Goal: Answer question/provide support

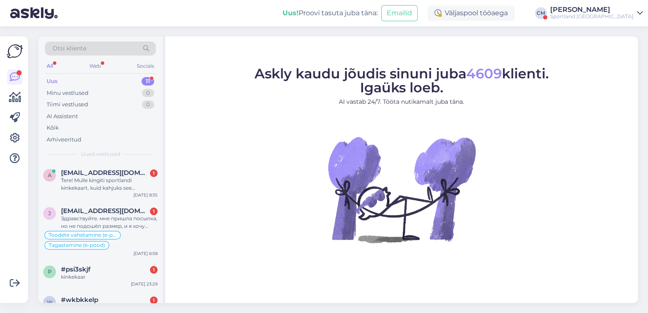
click at [596, 12] on div "[PERSON_NAME]" at bounding box center [591, 9] width 83 height 7
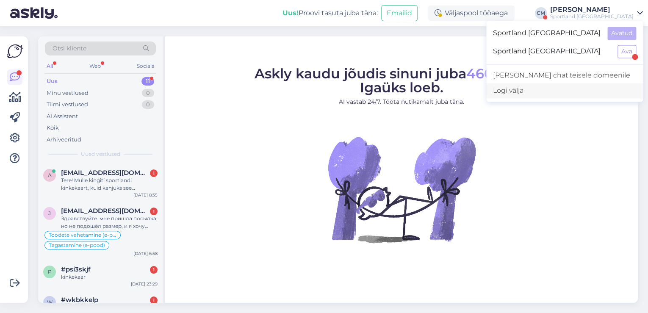
click at [565, 93] on div "Logi välja" at bounding box center [564, 90] width 157 height 15
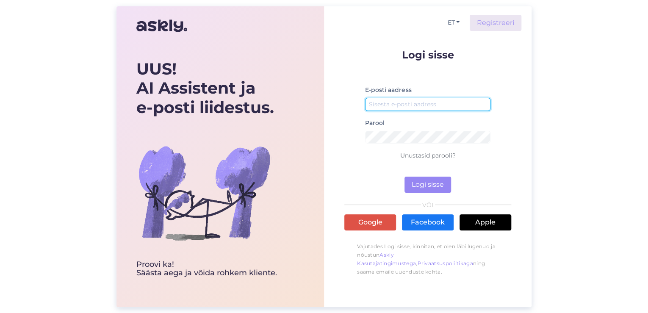
click at [410, 104] on input "email" at bounding box center [427, 104] width 125 height 13
type input "[EMAIL_ADDRESS][DOMAIN_NAME]"
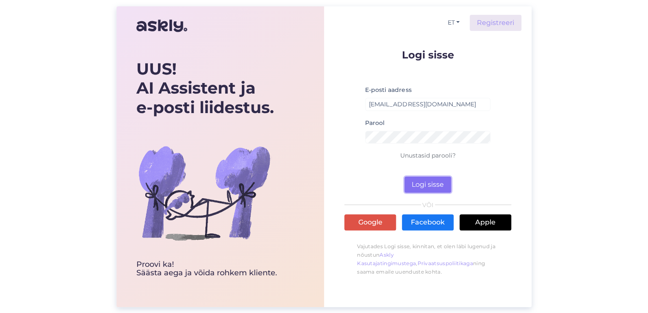
click at [430, 185] on button "Logi sisse" at bounding box center [427, 185] width 47 height 16
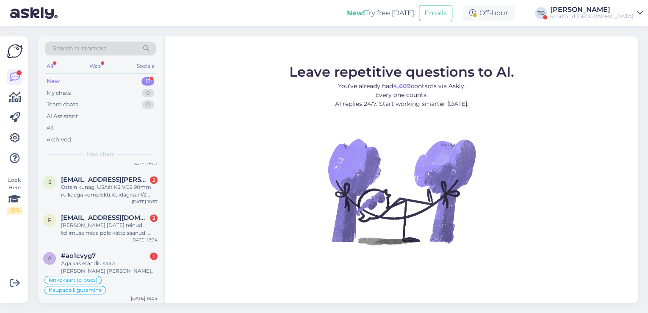
scroll to position [288, 0]
click at [124, 262] on div "Aga kas erandid saab [PERSON_NAME] [PERSON_NAME] ostija, mingi lahenduse võiks …" at bounding box center [109, 266] width 97 height 15
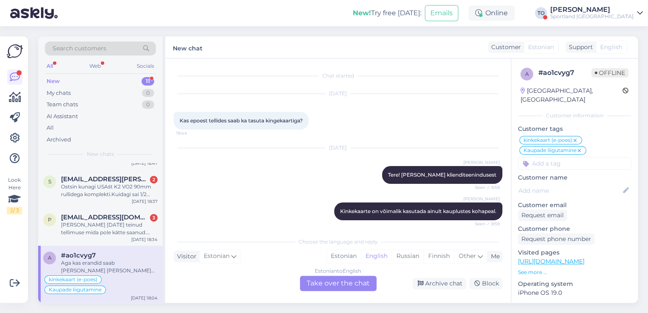
scroll to position [476, 0]
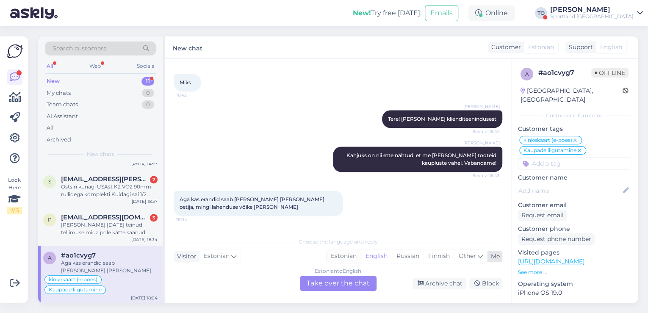
click at [345, 257] on div "Estonian" at bounding box center [343, 256] width 34 height 13
click at [341, 281] on div "Estonian to Estonian Take over the chat" at bounding box center [338, 283] width 77 height 15
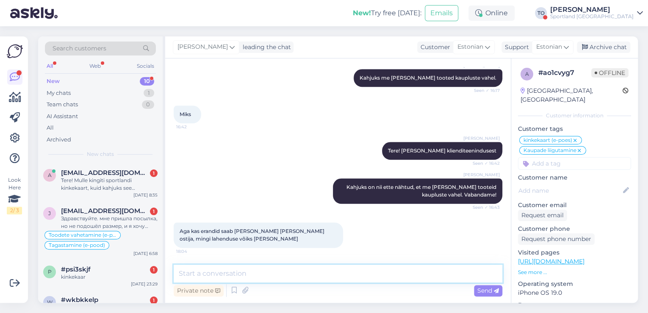
click at [327, 274] on textarea at bounding box center [338, 274] width 328 height 18
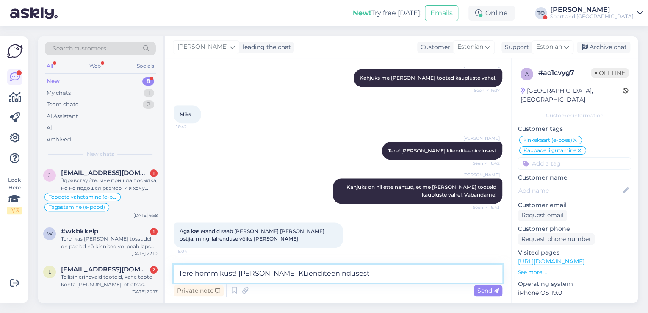
click at [282, 274] on textarea "Tere hommikust! [PERSON_NAME] KLienditeenindusest" at bounding box center [338, 274] width 328 height 18
type textarea "Tere hommikust! [PERSON_NAME] Klienditeenindusest"
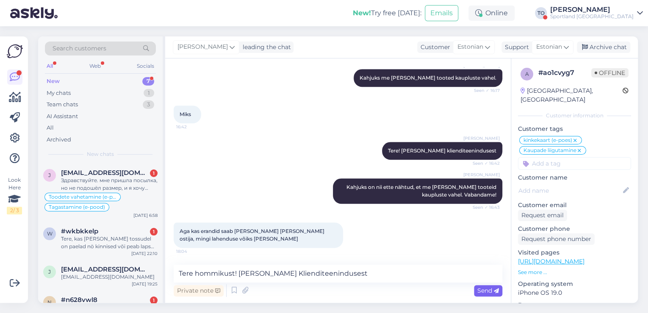
click at [486, 288] on span "Send" at bounding box center [488, 291] width 22 height 8
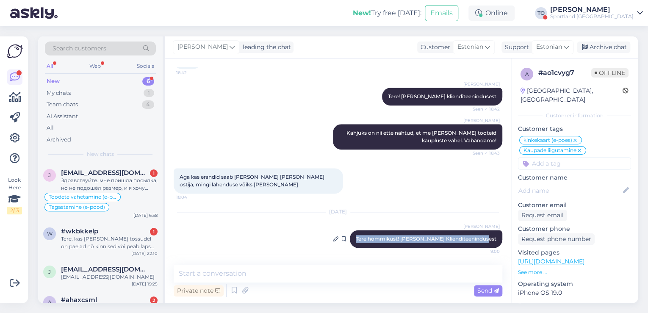
drag, startPoint x: 366, startPoint y: 239, endPoint x: 491, endPoint y: 237, distance: 125.7
click at [491, 237] on div "[PERSON_NAME] Tere hommikust! [PERSON_NAME] Klienditeenindusest 9:00" at bounding box center [426, 239] width 152 height 18
copy span "Tere hommikust! [PERSON_NAME] Klienditeenindusest"
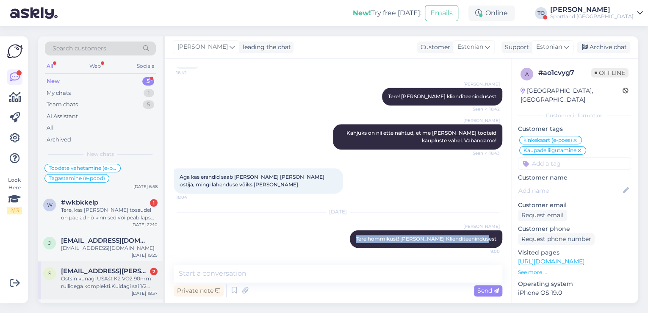
scroll to position [63, 0]
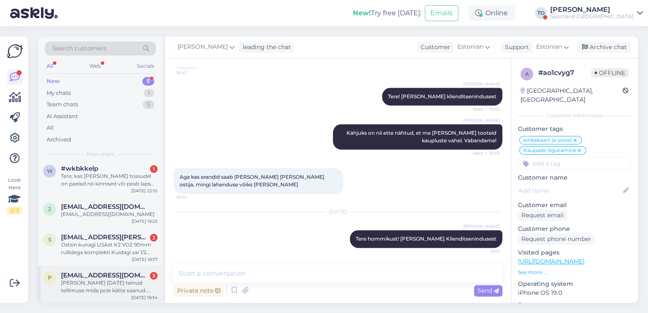
click at [97, 284] on div "[PERSON_NAME] [DATE] teinud tellimuse mida pole kätte saanud. Tellimuse nr Tell…" at bounding box center [109, 286] width 97 height 15
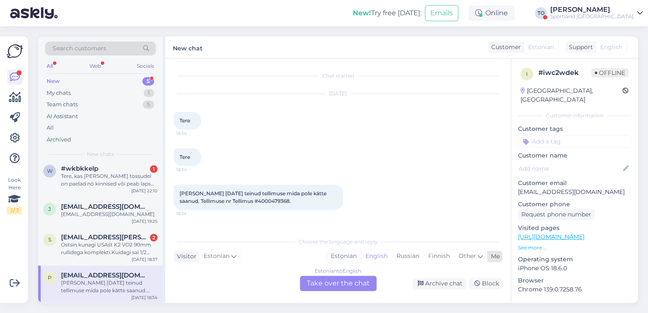
click at [334, 257] on div "Estonian" at bounding box center [343, 256] width 34 height 13
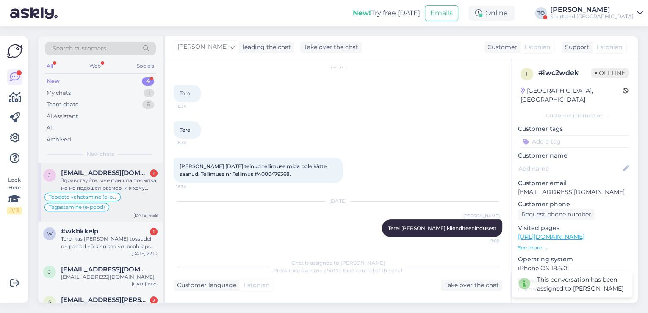
click at [107, 182] on div "Здравствуйте. мне пришла посылка, но не подошёл размер, и я хочу поменять 42.5 …" at bounding box center [109, 184] width 97 height 15
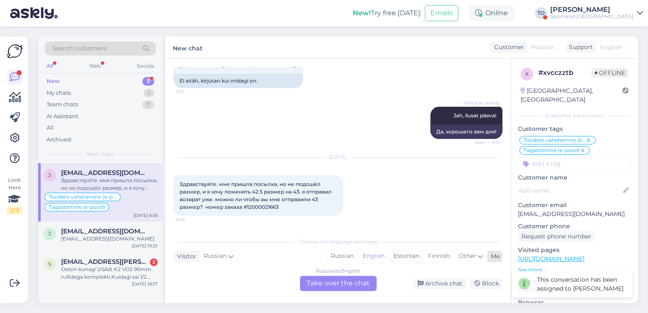
click at [407, 254] on div "Estonian" at bounding box center [406, 256] width 35 height 13
click at [354, 282] on div "Russian to Estonian Take over the chat" at bounding box center [338, 283] width 77 height 15
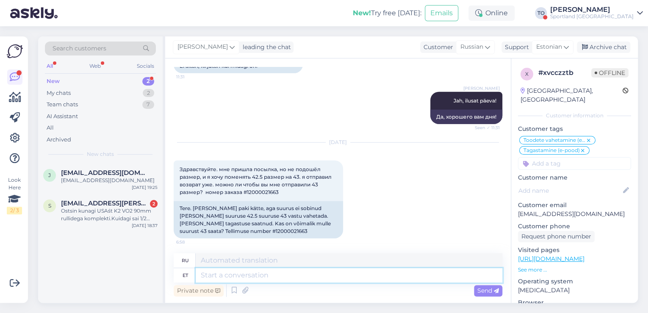
click at [276, 273] on textarea at bounding box center [349, 275] width 306 height 14
paste textarea "Tere hommikust! [PERSON_NAME] Klienditeenindusest"
type textarea "Tere hommikust! [PERSON_NAME] Klienditeenindusest"
type textarea "Доброе утро! Меня зовут [PERSON_NAME], я из службы поддержки клиентов."
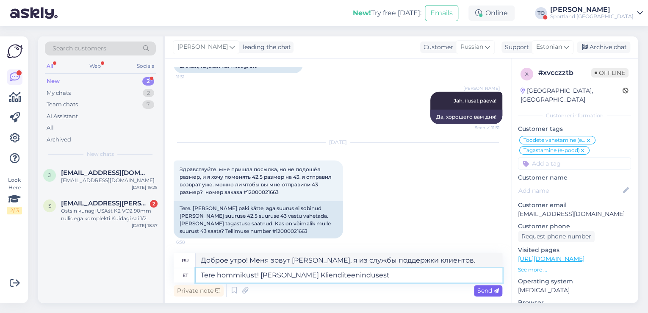
type textarea "Tere hommikust! [PERSON_NAME] Klienditeenindusest"
click at [491, 289] on span "Send" at bounding box center [488, 291] width 22 height 8
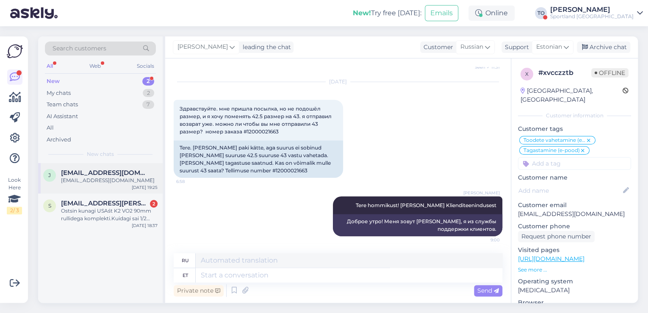
click at [141, 181] on div "[EMAIL_ADDRESS][DOMAIN_NAME]" at bounding box center [109, 181] width 97 height 8
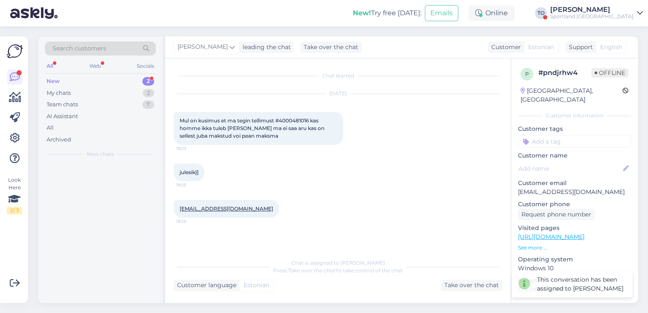
scroll to position [0, 0]
drag, startPoint x: 344, startPoint y: 252, endPoint x: 340, endPoint y: 270, distance: 18.2
click at [344, 255] on div "Chat started [DATE] Mul on kusimus et ma tegin tellimust #4000481016 kas homme …" at bounding box center [337, 180] width 345 height 244
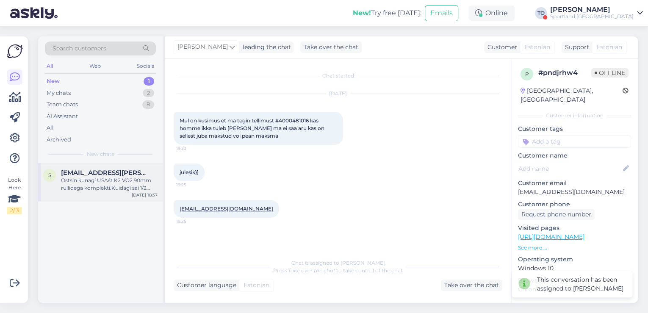
scroll to position [35, 0]
click at [132, 178] on div "Ostsin kunagi USAśt K2 VO2 90mm rullidega komplekti.Kuidagi sai 1/2 numbrit lii…" at bounding box center [109, 184] width 97 height 15
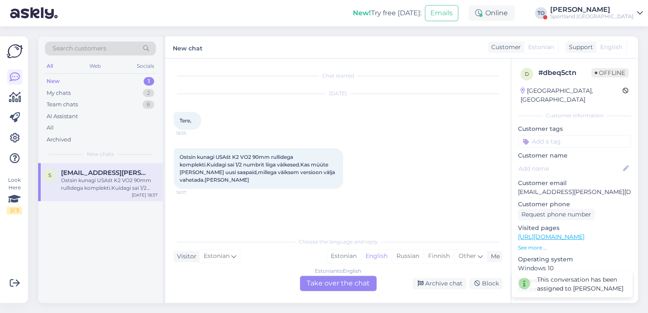
scroll to position [0, 0]
drag, startPoint x: 350, startPoint y: 254, endPoint x: 348, endPoint y: 270, distance: 16.2
click at [350, 256] on div "Estonian" at bounding box center [343, 256] width 34 height 13
click at [347, 277] on div "Estonian to Estonian Take over the chat" at bounding box center [338, 283] width 77 height 15
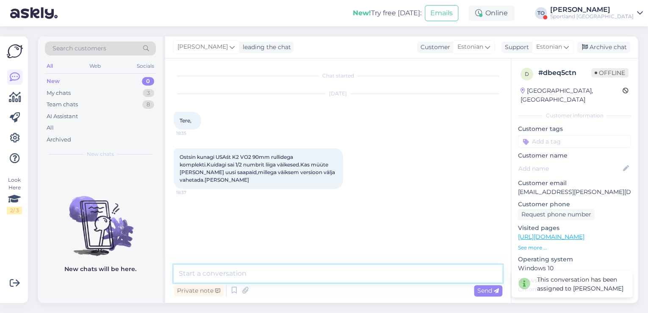
click at [308, 278] on textarea at bounding box center [338, 274] width 328 height 18
paste textarea "Tere hommikust! [PERSON_NAME] Klienditeenindusest"
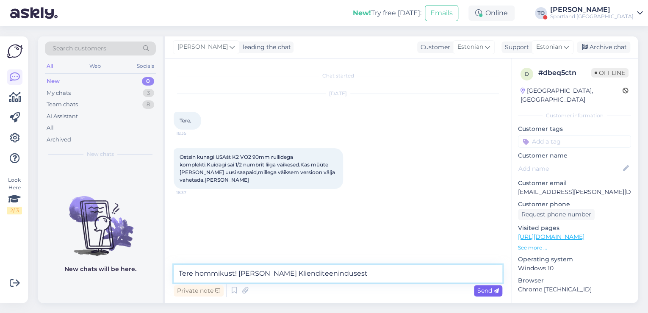
type textarea "Tere hommikust! [PERSON_NAME] Klienditeenindusest"
click at [482, 289] on span "Send" at bounding box center [488, 291] width 22 height 8
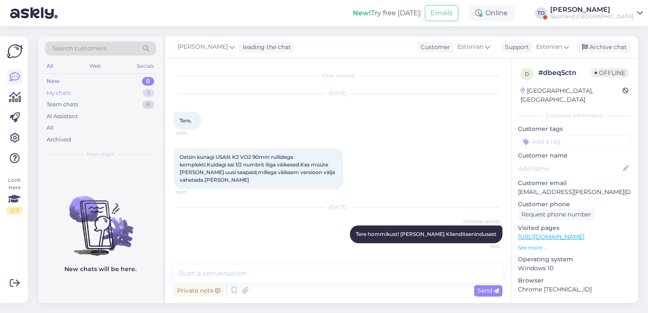
click at [93, 90] on div "My chats 3" at bounding box center [100, 93] width 111 height 12
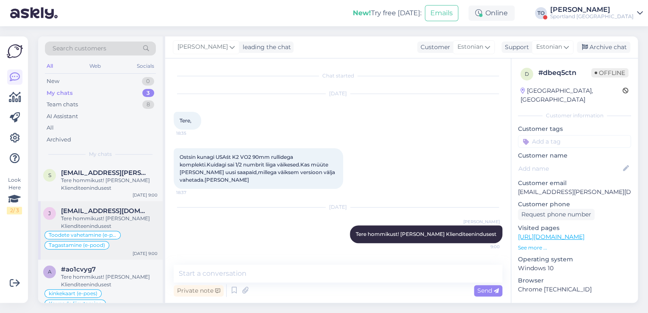
scroll to position [14, 0]
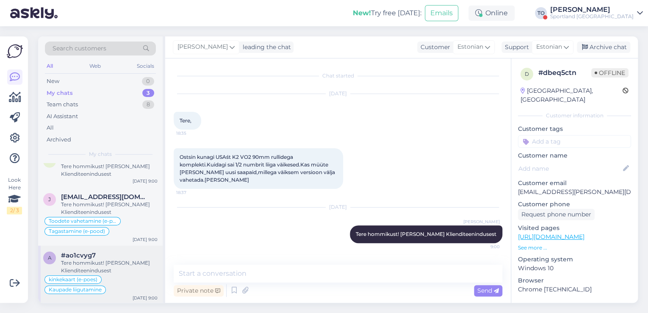
click at [127, 266] on div "Tere hommikust! [PERSON_NAME] Klienditeenindusest" at bounding box center [109, 266] width 97 height 15
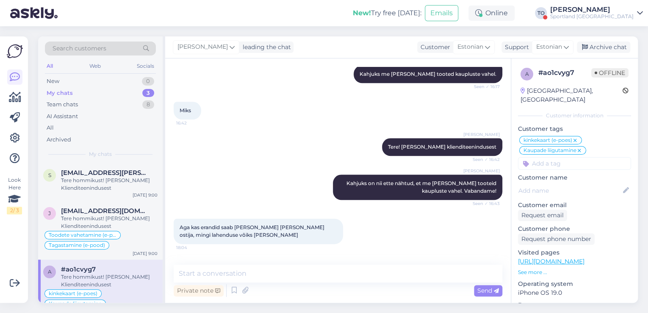
scroll to position [498, 0]
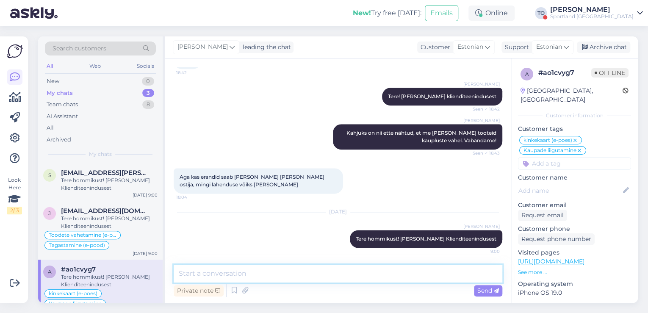
click at [309, 275] on textarea at bounding box center [338, 274] width 328 height 18
type textarea "Kahjuks ei ole võimalik tooteid kaupluste vahel saata. Väga vabandame!"
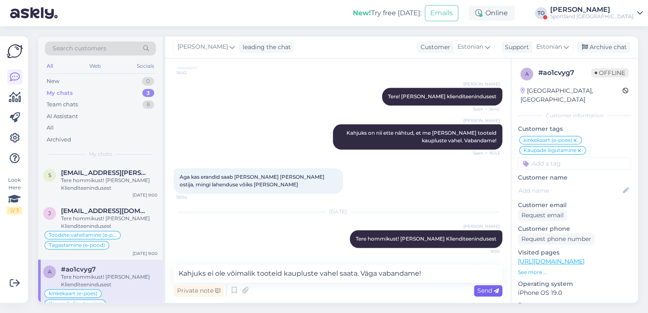
click at [483, 293] on span "Send" at bounding box center [488, 291] width 22 height 8
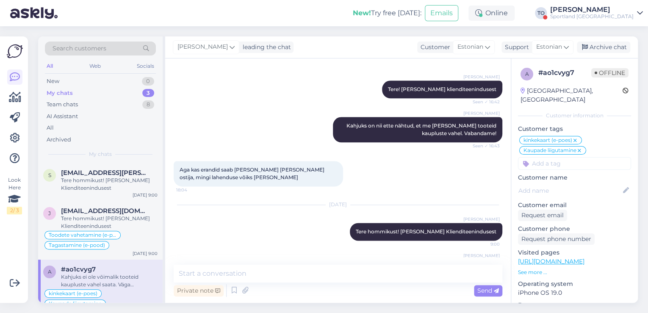
scroll to position [542, 0]
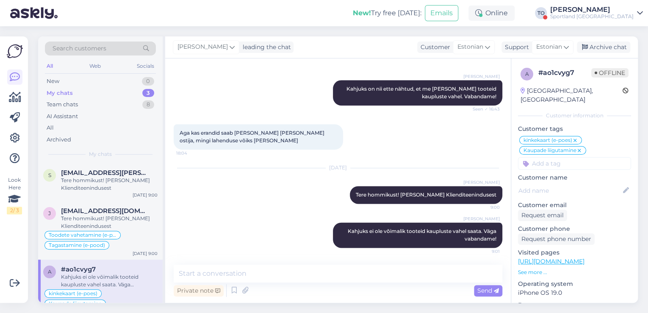
click at [611, 15] on div "Sportland [GEOGRAPHIC_DATA]" at bounding box center [591, 16] width 83 height 7
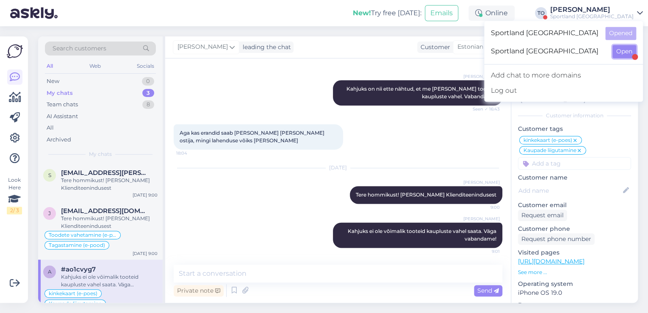
click at [620, 53] on button "Open" at bounding box center [624, 51] width 24 height 13
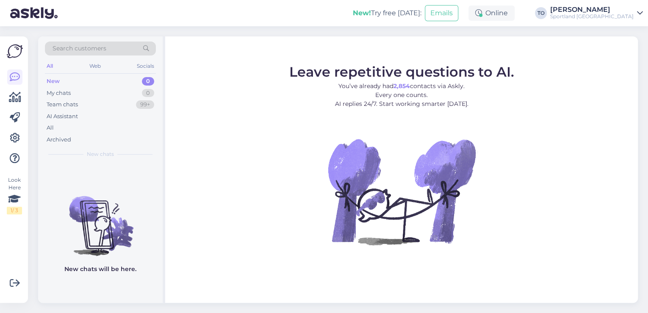
click at [601, 11] on div "[PERSON_NAME]" at bounding box center [591, 9] width 83 height 7
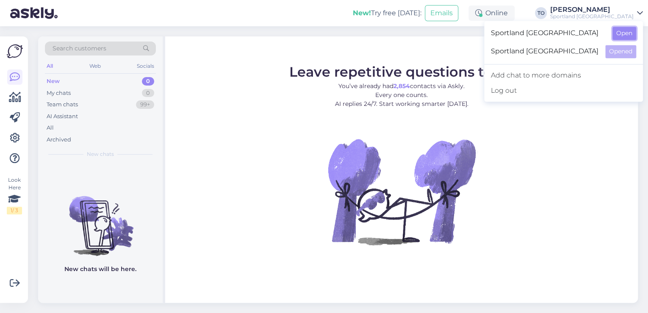
click at [618, 31] on button "Open" at bounding box center [624, 33] width 24 height 13
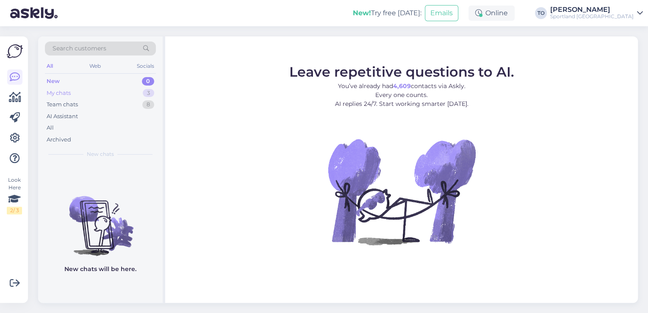
click at [88, 91] on div "My chats 3" at bounding box center [100, 93] width 111 height 12
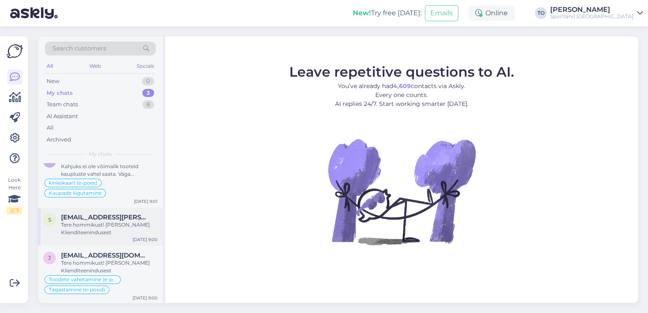
scroll to position [0, 0]
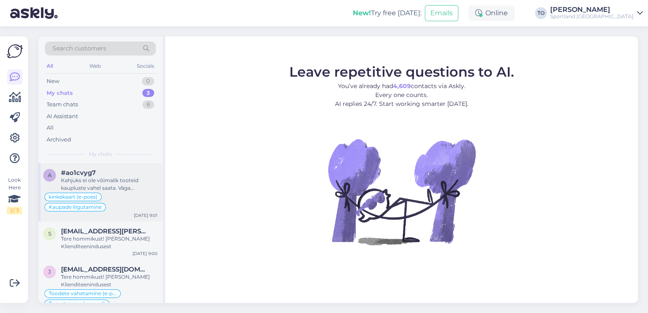
click at [124, 195] on div "kinkekaart (e-poes) Kaupade liigutamine" at bounding box center [100, 202] width 114 height 20
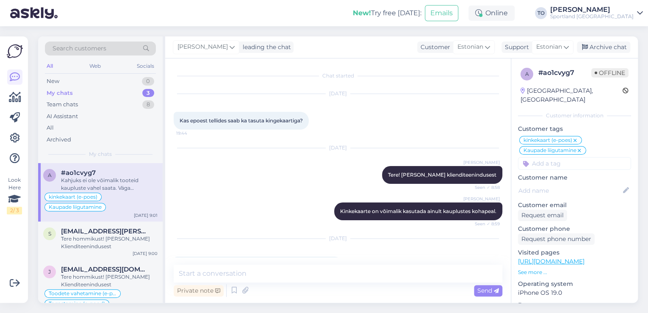
scroll to position [542, 0]
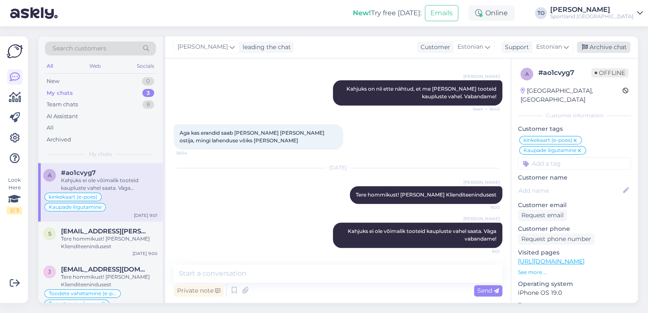
click at [607, 50] on div "Archive chat" at bounding box center [603, 46] width 53 height 11
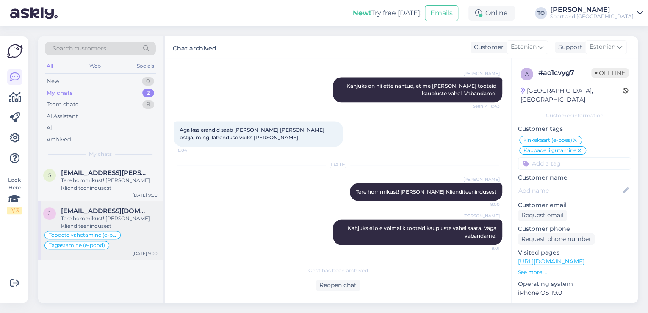
click at [123, 225] on div "Tere hommikust! [PERSON_NAME] Klienditeenindusest" at bounding box center [109, 222] width 97 height 15
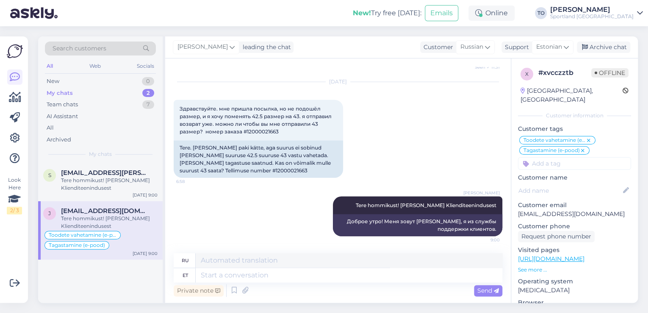
scroll to position [1210, 0]
click at [293, 276] on textarea at bounding box center [349, 275] width 306 height 14
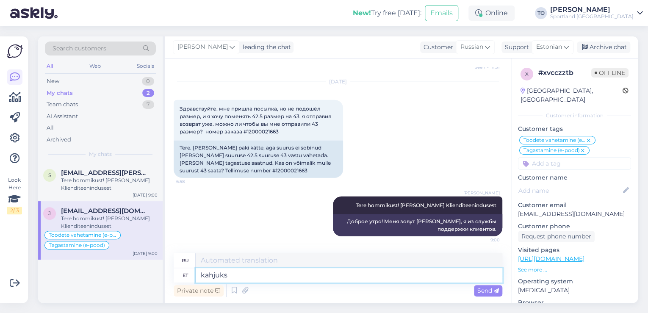
type textarea "kahjuks"
type textarea "к сожалению"
type textarea "k"
type textarea "Kahjuks"
type textarea "К сожалению"
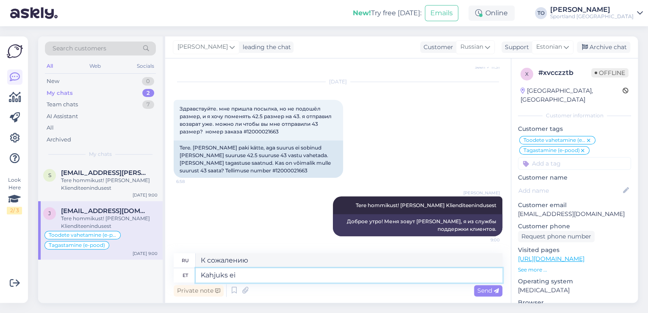
type textarea "Kahjuks ei"
type textarea "К сожалению, нет."
type textarea "Kahjuks ei ole"
type textarea "К сожалению, нет"
type textarea "Kahjuks ei ole võimalik"
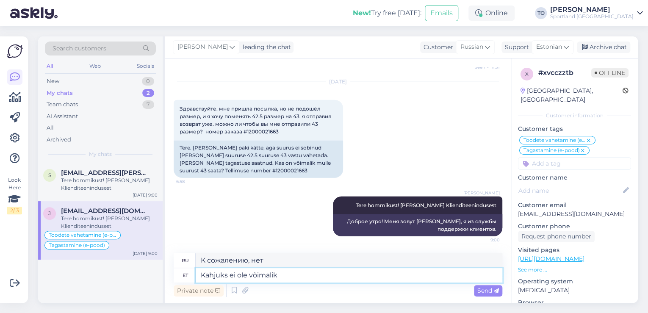
type textarea "К сожалению, это невозможно."
type textarea "Kahjuks ei ole võimalik e-[PERSON_NAME]"
type textarea "К сожалению, открыть интернет-магазин невозможно."
type textarea "Kahjuks ei ole võimalik e-[PERSON_NAME]"
type textarea "К сожалению, воспользоваться интернет-магазином невозможно."
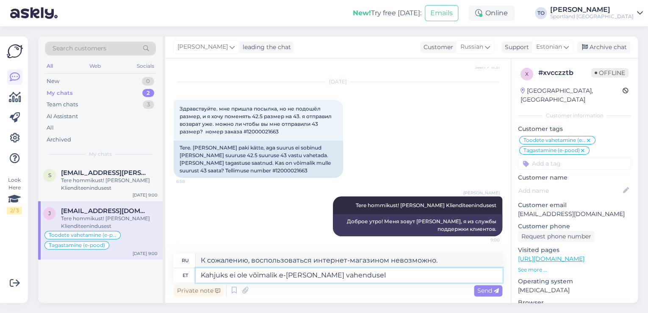
type textarea "Kahjuks ei ole võimalik e-[PERSON_NAME] vahendusel"
type textarea "К сожалению, через интернет-магазин это невозможно."
type textarea "Kahjuks ei ole võimalik e-[PERSON_NAME] vahendusel tooteid r"
type textarea "К сожалению, приобрести продукцию через интернет-магазин невозможно."
type textarea "Kahjuks ei ole võimalik e-[PERSON_NAME] vahendusel tooteid rinfi"
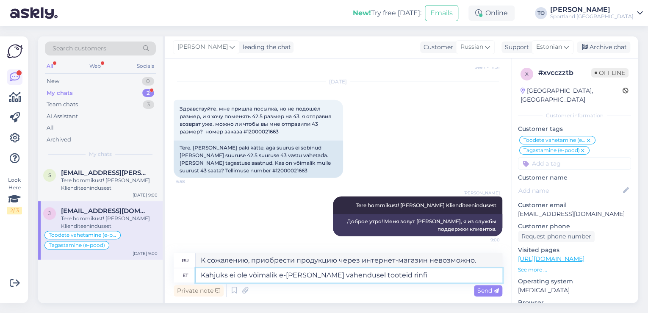
type textarea "К сожалению, заказ продукции через интернет-магазин невозможен."
type textarea "Kahjuks ei ole võimalik e-[PERSON_NAME] vahendusel tooteid rinfi vahetada"
type textarea "К сожалению, обменять продукцию на ринфи через интернет-магазин невозможно."
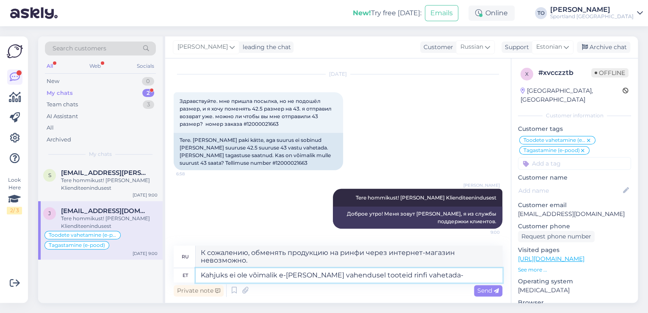
click at [379, 276] on textarea "Kahjuks ei ole võimalik e-[PERSON_NAME] vahendusel tooteid rinfi vahetada-" at bounding box center [349, 275] width 306 height 14
type textarea "Kahjuks ei ole võimalik e-[PERSON_NAME] vahendusel tooteid [PERSON_NAME] vaheta…"
type textarea "К сожалению, обмен товара через интернет-магазин невозможен."
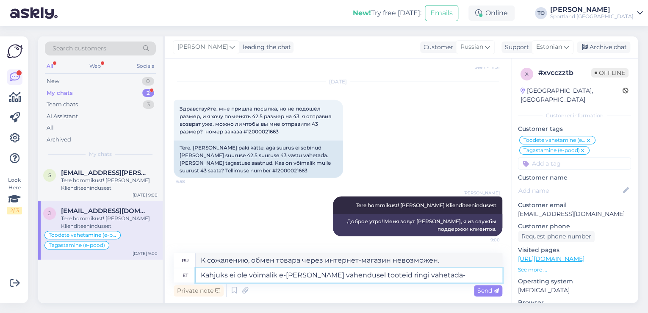
click at [425, 276] on textarea "Kahjuks ei ole võimalik e-[PERSON_NAME] vahendusel tooteid ringi vahetada-" at bounding box center [349, 275] width 306 height 14
type textarea "Kahjuks ei ole võimalik e-[PERSON_NAME] vahendusel tooteid ringi vahetada. Väga"
type textarea "К сожалению, обмен товара через интернет-магазин невозможен. Очень"
type textarea "Kahjuks ei ole võimalik e-[PERSON_NAME] vahendusel tooteid ringi vahetada. Väga…"
type textarea "К сожалению, обмен товара через интернет-магазин невозможен. Мне очень жаль."
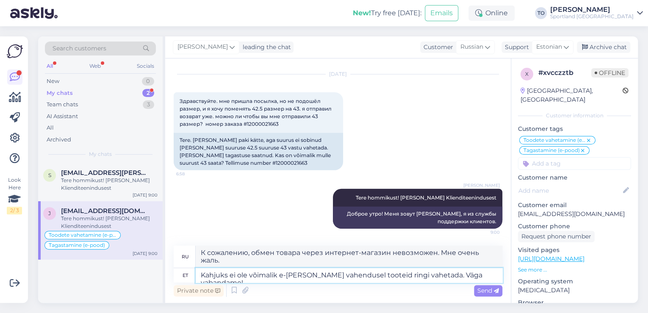
type textarea "Kahjuks ei ole võimalik e-[PERSON_NAME] vahendusel tooteid ringi vahetada. Väga…"
type textarea "К сожалению, обмен товара через интернет-магазин невозможен. Приносим извинения!"
type textarea "Kahjuks ei ole võimalik e-[PERSON_NAME] vahendusel tooteid ringi vahetada. Väga…"
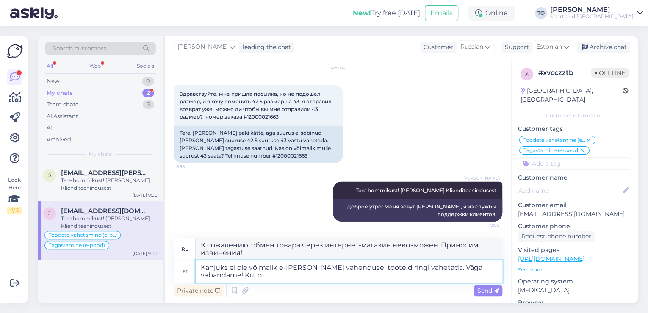
type textarea "К сожалению, обмен товара через интернет-магазин невозможен. Приносим свои изви…"
type textarea "Kahjuks ei ole võimalik e-[PERSON_NAME] vahendusel tooteid ringi vahetada. Väga…"
type textarea "К сожалению, обмен товара через интернет-магазин невозможен. Приносим извинения…"
type textarea "Kahjuks ei ole võimalik e-[PERSON_NAME] vahendusel tooteid ringi vahetada. Väga…"
type textarea "К сожалению, обмен товара через интернет-магазин невозможен. Приносим свои изви…"
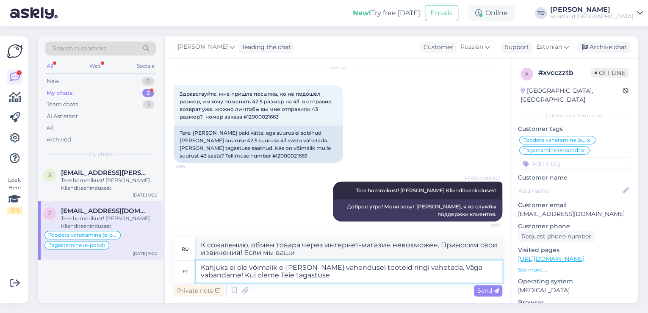
type textarea "Kahjuks ei ole võimalik e-[PERSON_NAME] vahendusel tooteid ringi vahetada. Väga…"
type textarea "К сожалению, обмен товара через интернет-магазин невозможен. Приносим извинения…"
type textarea "Kahjuks ei ole võimalik e-[PERSON_NAME] vahendusel tooteid ringi vahetada. Väga…"
type textarea "К сожалению, обмен товара через интернет-магазин невозможен. Приносим извинения…"
type textarea "Kahjuks ei ole võimalik e-[PERSON_NAME] vahendusel tooteid ringi vahetada. Väga…"
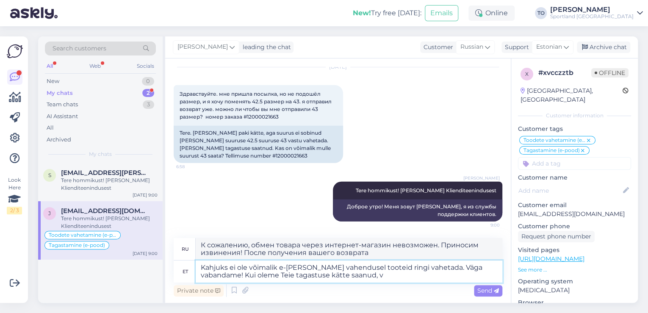
type textarea "К сожалению, обмен товара через интернет-магазин невозможен. Приносим извинения…"
type textarea "Kahjuks ei ole võimalik e-[PERSON_NAME] vahendusel tooteid ringi vahetada. Väga…"
type textarea "К сожалению, обмен товара через интернет-магазин невозможен. Приносим извинения…"
type textarea "Kahjuks ei ole võimalik e-[PERSON_NAME] vahendusel tooteid ringi vahetada. Väga…"
type textarea "К сожалению, обмен товара через интернет-магазин невозможен. Приносим извинения…"
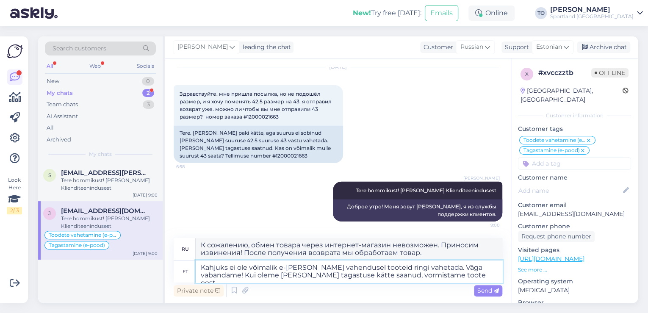
type textarea "Kahjuks ei ole võimalik e-[PERSON_NAME] vahendusel tooteid ringi vahetada. Väga…"
type textarea "К сожалению, обмен товара через интернет-магазин невозможен. Приносим извинения…"
type textarea "Kahjuks ei ole võimalik e-[PERSON_NAME] vahendusel tooteid ringi vahetada. Väga…"
type textarea "К сожалению, обмен товара через интернет-магазин невозможен. Приносим извинения…"
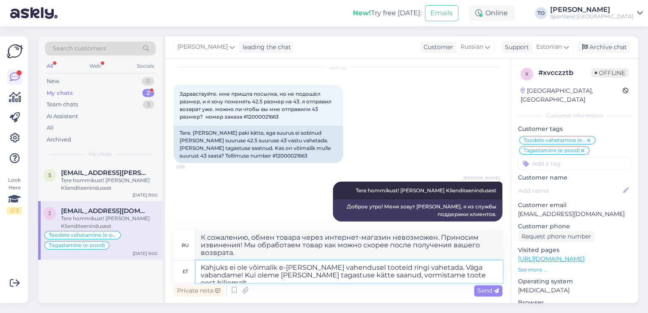
type textarea "Kahjuks ei ole võimalik e-[PERSON_NAME] vahendusel tooteid ringi vahetada. Väga…"
type textarea "К сожалению, обмен товара через интернет-магазин невозможен. Приносим извинения…"
type textarea "Kahjuks ei ole võimalik e-[PERSON_NAME] vahendusel tooteid ringi vahetada. Väga…"
type textarea "К сожалению, обмен товара через интернет-магазин невозможен. Приносим извинения…"
type textarea "Kahjuks ei ole võimalik e-[PERSON_NAME] vahendusel tooteid ringi vahetada. Väga…"
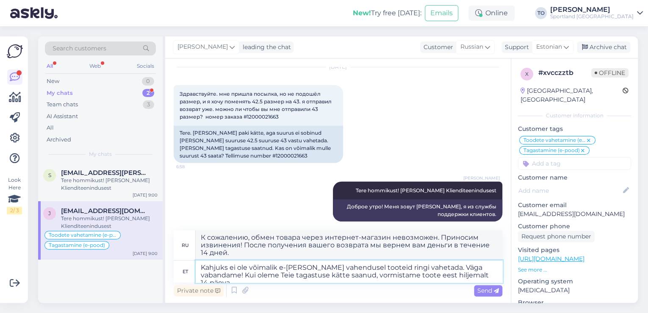
type textarea "К сожалению, обмен товара через интернет-магазин невозможен. Приносим извинения…"
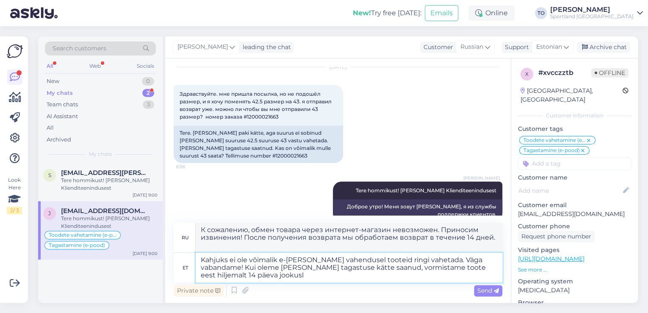
type textarea "Kahjuks ei ole võimalik e-[PERSON_NAME] vahendusel tooteid ringi vahetada. Väga…"
type textarea "К сожалению, обмен товара через интернет-магазин невозможен. Приносим извинения…"
type textarea "Kahjuks ei ole võimalik e-[PERSON_NAME] vahendusel tooteid ringi vahetada. Väga…"
type textarea "К сожалению, обмен товара через интернет-магазин невозможен. Приносим извинения…"
type textarea "Kahjuks ei ole võimalik e-[PERSON_NAME] vahendusel tooteid ringi vahetada. Väga…"
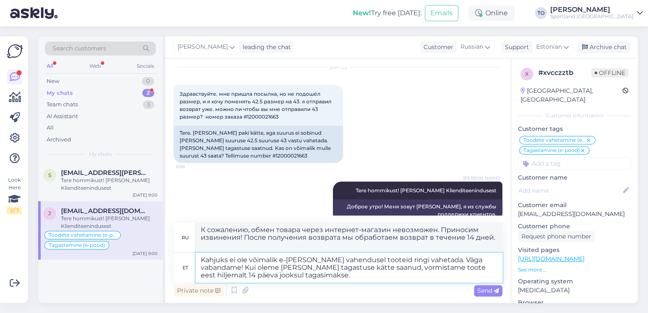
type textarea "К сожалению, обмен товара через интернет-магазин невозможен. Приносим извинения…"
type textarea "Kahjuks ei ole võimalik e-[PERSON_NAME] vahendusel tooteid ringi vahetada. Väga…"
type textarea "К сожалению, обмен товара через интернет-магазин невозможен. Приносим извинения…"
type textarea "Kahjuks ei ole võimalik e-[PERSON_NAME] vahendusel tooteid ringi vahetada. Väga…"
type textarea "К сожалению, обмен товара через интернет-магазин невозможен. Приносим извинения…"
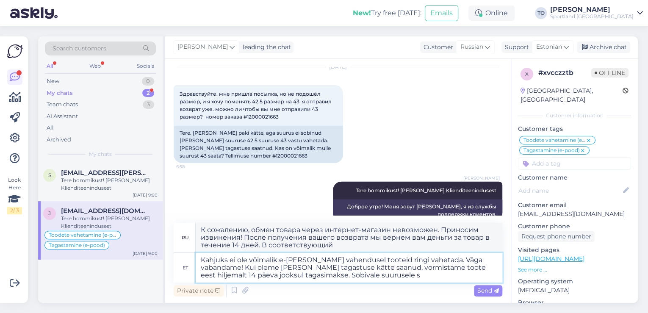
type textarea "Kahjuks ei ole võimalik e-[PERSON_NAME] vahendusel tooteid ringi vahetada. Väga…"
type textarea "К сожалению, обмен товара через интернет-магазин невозможен. Приносим извинения…"
type textarea "Kahjuks ei ole võimalik e-[PERSON_NAME] vahendusel tooteid ringi vahetada. Väga…"
type textarea "К сожалению, обмен товара через интернет-магазин невозможен. Приносим извинения…"
type textarea "Kahjuks ei ole võimalik e-[PERSON_NAME] vahendusel tooteid ringi vahetada. Väga…"
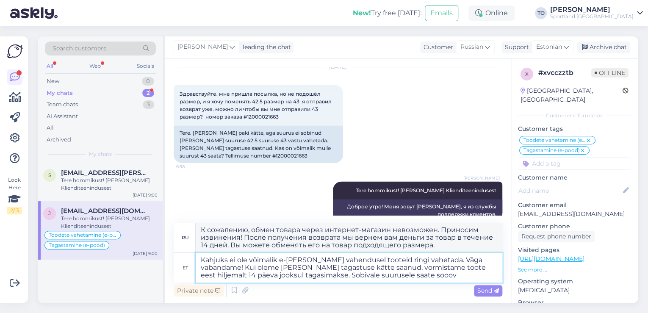
type textarea "К сожалению, обмен товара через интернет-магазин невозможен. Приносим извинения…"
type textarea "Kahjuks ei ole võimalik e-[PERSON_NAME] vahendusel tooteid ringi vahetada. Väga…"
type textarea "К сожалению, обмен товара через интернет-магазин невозможен. Приносим извинения…"
type textarea "Kahjuks ei ole võimalik e-[PERSON_NAME] vahendusel tooteid ringi vahetada. Väga…"
type textarea "К сожалению, обмен товара через интернет-магазин невозможен. Приносим извинения…"
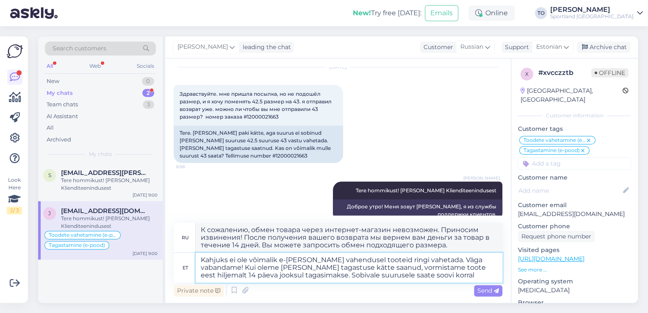
type textarea "Kahjuks ei ole võimalik e-[PERSON_NAME] vahendusel tooteid ringi vahetada. Väga…"
type textarea "К сожалению, обмен товара через интернет-магазин невозможен. Приносим извинения…"
type textarea "Kahjuks ei ole võimalik e-[PERSON_NAME] vahendusel tooteid ringi vahetada. Väga…"
type textarea "К сожалению, обмен товара через интернет-магазин невозможен. Приносим извинения…"
type textarea "Kahjuks ei ole võimalik e-[PERSON_NAME] vahendusel tooteid ringi vahetada. Väga…"
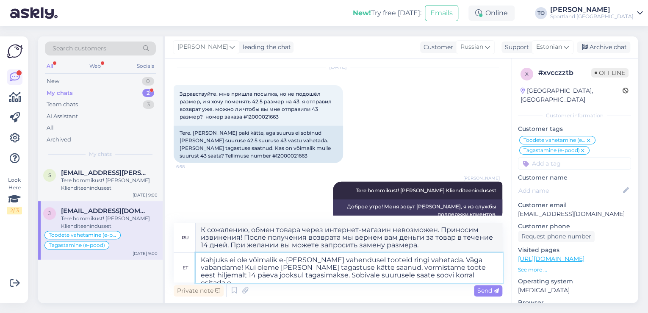
type textarea "К сожалению, обмен товара через интернет-магазин невозможен. Приносим извинения…"
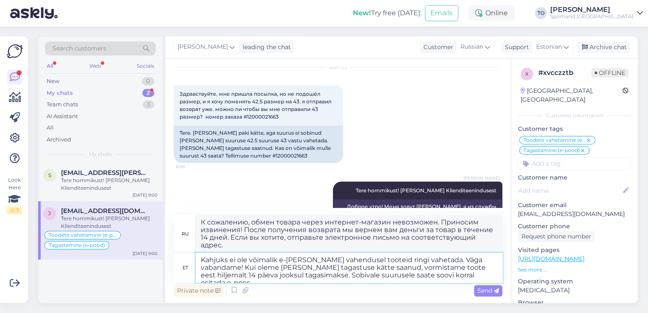
type textarea "Kahjuks ei ole võimalik e-[PERSON_NAME] vahendusel tooteid ringi vahetada. Väga…"
type textarea "К сожалению, обмен товара через интернет-магазин невозможен. Приносим извинения…"
type textarea "Kahjuks ei ole võimalik e-[PERSON_NAME] vahendusel tooteid ringi vahetada. Väga…"
type textarea "К сожалению, обмен товара через интернет-магазин невозможен. Приносим извинения…"
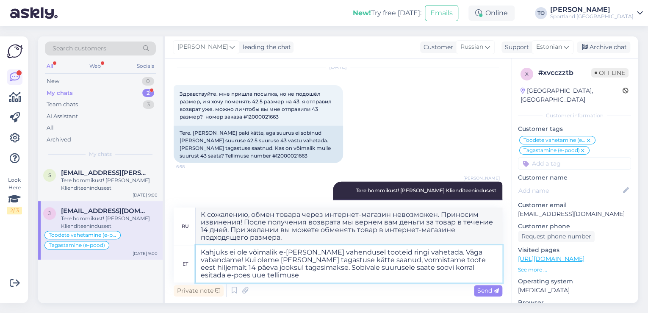
type textarea "Kahjuks ei ole võimalik e-[PERSON_NAME] vahendusel tooteid ringi vahetada. Väga…"
type textarea "К сожалению, обмен товара через интернет-магазин невозможен. Приносим извинения…"
type textarea "Kahjuks ei ole võimalik e-[PERSON_NAME] vahendusel tooteid ringi vahetada. Väga…"
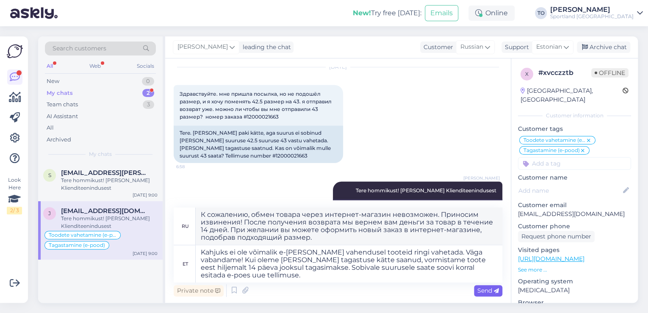
click at [487, 290] on span "Send" at bounding box center [488, 291] width 22 height 8
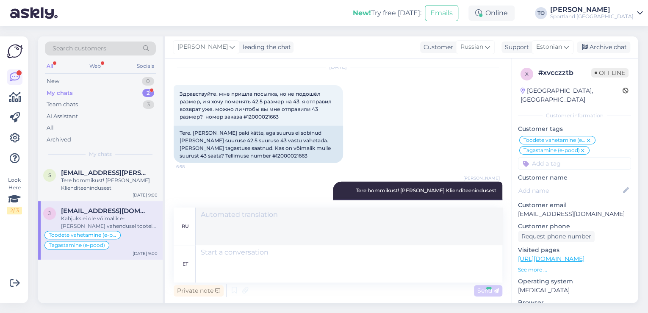
scroll to position [1322, 0]
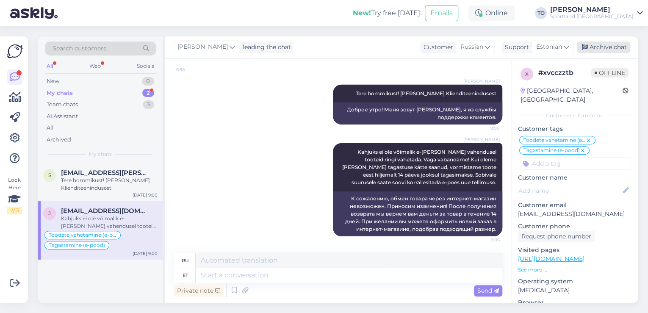
click at [603, 44] on div "Archive chat" at bounding box center [603, 46] width 53 height 11
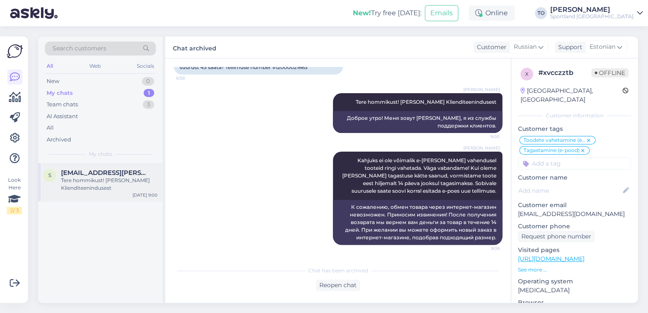
click at [116, 181] on div "Tere hommikust! [PERSON_NAME] Klienditeenindusest" at bounding box center [109, 184] width 97 height 15
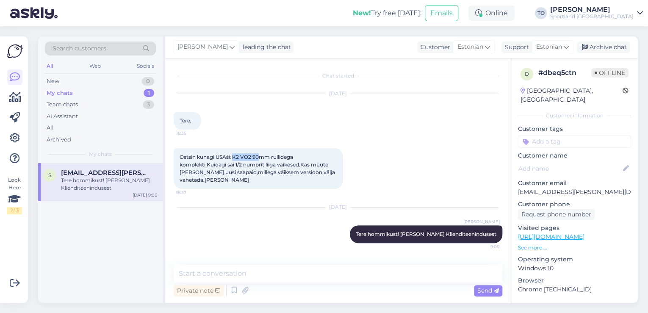
drag, startPoint x: 234, startPoint y: 157, endPoint x: 259, endPoint y: 157, distance: 25.4
click at [259, 157] on span "Ostsin kunagi USAśt K2 VO2 90mm rullidega komplekti.Kuidagi sai 1/2 numbrit lii…" at bounding box center [257, 168] width 157 height 29
copy span "K2 VO2 90"
click at [274, 127] on div "[DATE] Tere, 18:35" at bounding box center [338, 112] width 328 height 54
drag, startPoint x: 234, startPoint y: 154, endPoint x: 251, endPoint y: 155, distance: 17.0
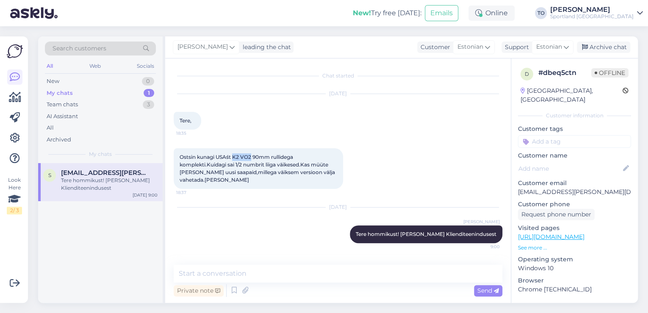
click at [251, 155] on span "Ostsin kunagi USAśt K2 VO2 90mm rullidega komplekti.Kuidagi sai 1/2 numbrit lii…" at bounding box center [257, 168] width 157 height 29
copy span "K2 VO2"
click at [298, 276] on textarea at bounding box center [338, 274] width 328 height 18
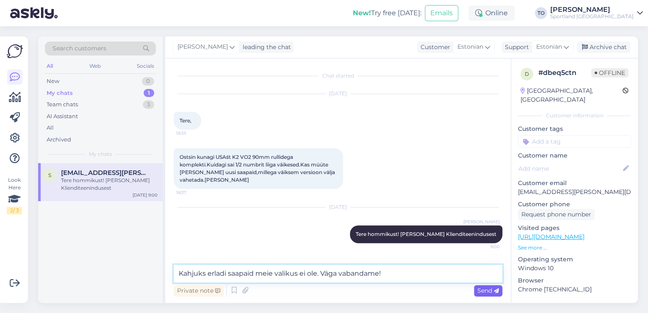
type textarea "Kahjuks erladi saapaid meie valikus ei ole. Väga vabandame!"
click at [491, 288] on span "Send" at bounding box center [488, 291] width 22 height 8
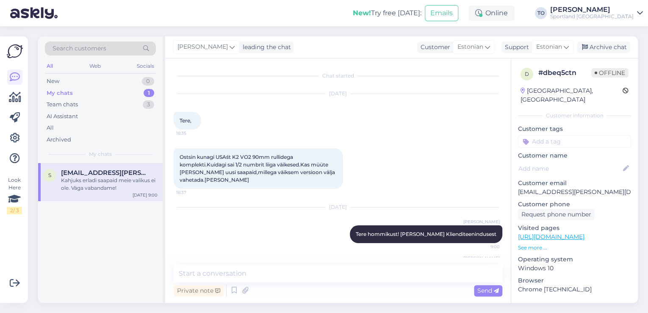
scroll to position [31, 0]
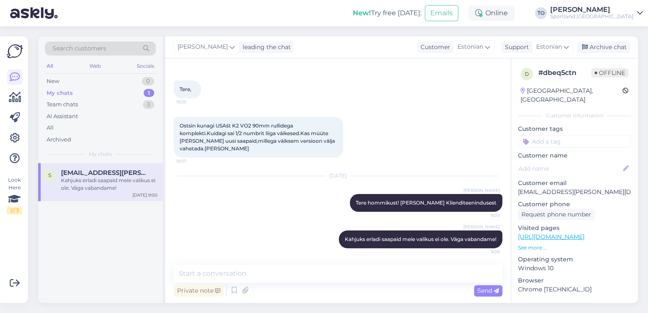
click at [562, 135] on input at bounding box center [574, 141] width 113 height 13
type input "saada"
click at [566, 161] on span "Toote saadavus" at bounding box center [574, 163] width 39 height 5
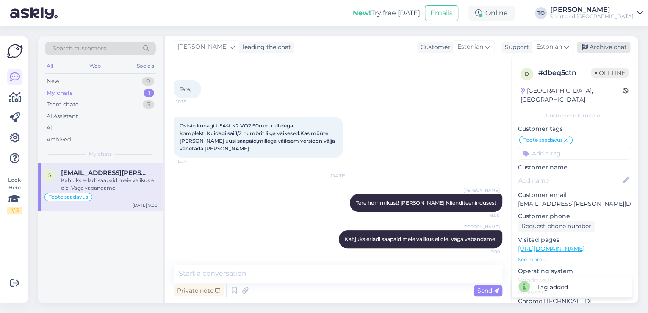
click at [613, 47] on div "Archive chat" at bounding box center [603, 46] width 53 height 11
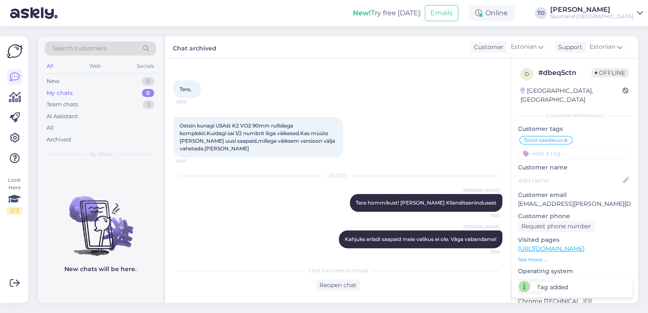
scroll to position [34, 0]
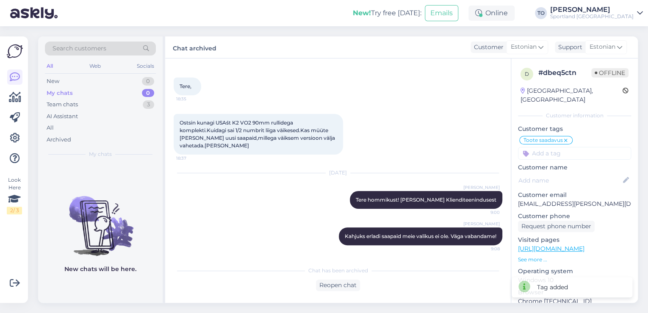
click at [607, 14] on div "Sportland [GEOGRAPHIC_DATA]" at bounding box center [591, 16] width 83 height 7
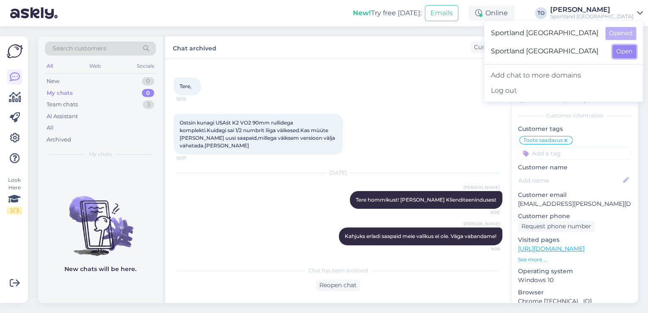
click at [619, 51] on button "Open" at bounding box center [624, 51] width 24 height 13
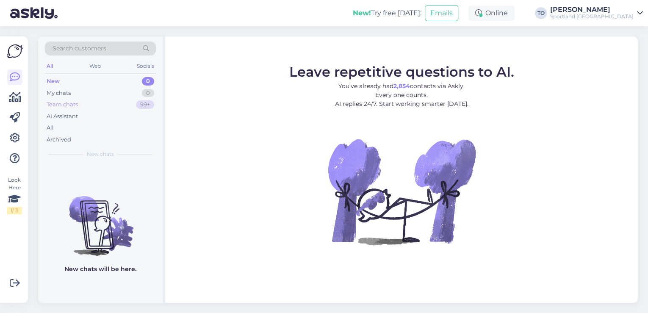
click at [76, 103] on div "Team chats" at bounding box center [62, 104] width 31 height 8
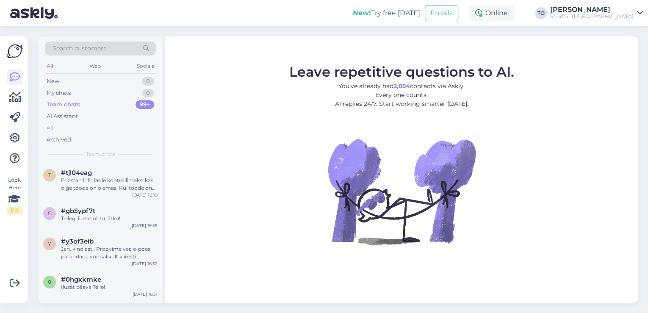
click at [66, 129] on div "All" at bounding box center [100, 128] width 111 height 12
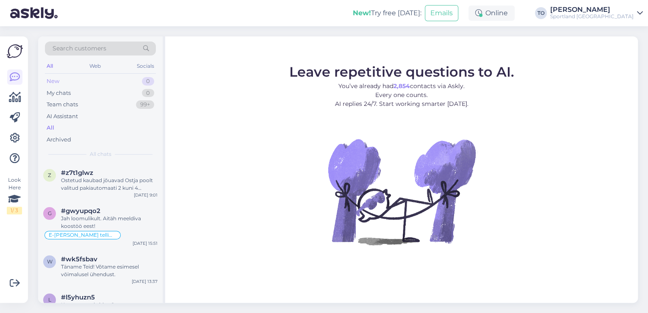
click at [73, 82] on div "New 0" at bounding box center [100, 81] width 111 height 12
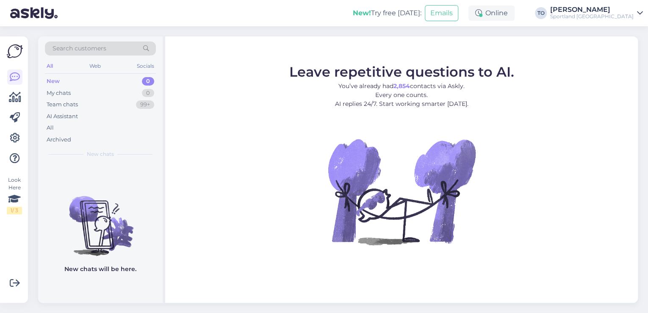
click at [614, 17] on div "Sportland [GEOGRAPHIC_DATA]" at bounding box center [591, 16] width 83 height 7
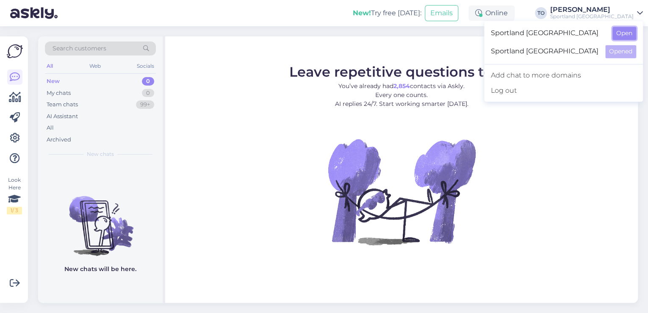
click at [624, 33] on button "Open" at bounding box center [624, 33] width 24 height 13
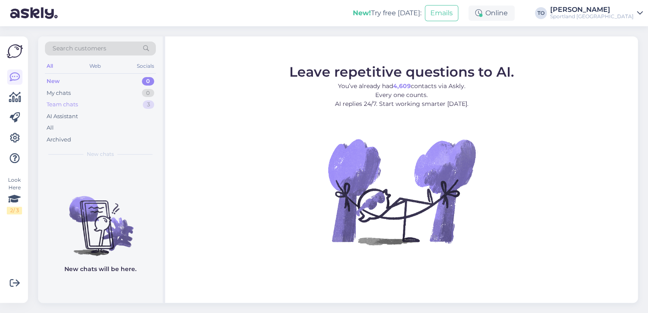
click at [107, 104] on div "Team chats 3" at bounding box center [100, 105] width 111 height 12
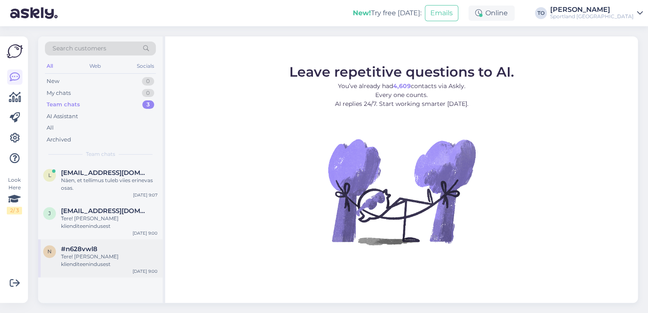
click at [120, 262] on div "Tere! [PERSON_NAME] klienditeenindusest" at bounding box center [109, 260] width 97 height 15
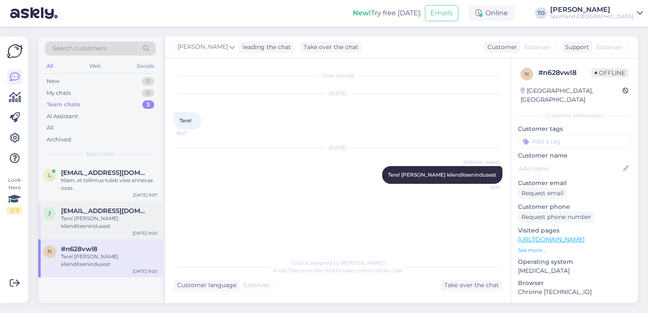
click at [94, 212] on span "[EMAIL_ADDRESS][DOMAIN_NAME]" at bounding box center [105, 211] width 88 height 8
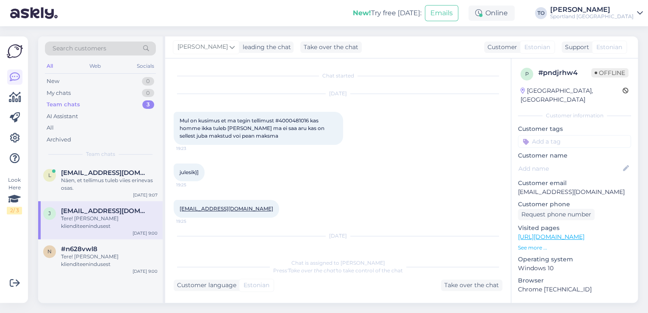
scroll to position [0, 0]
click at [118, 184] on div "Näen, et tellimus tuleb viies erinevas osas." at bounding box center [109, 184] width 97 height 15
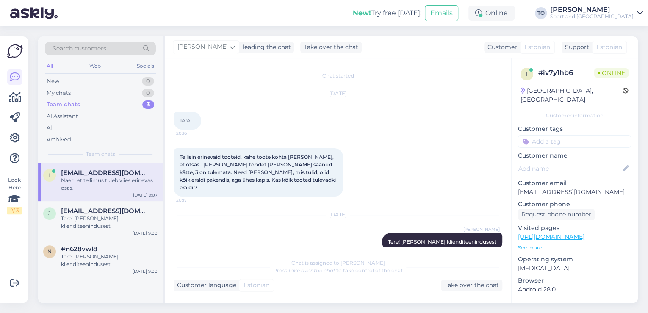
scroll to position [226, 0]
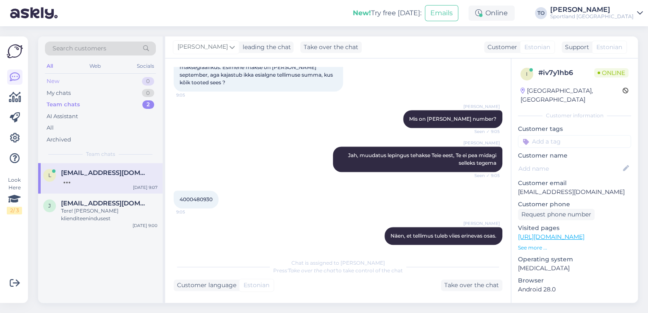
click at [80, 78] on div "New 0" at bounding box center [100, 81] width 111 height 12
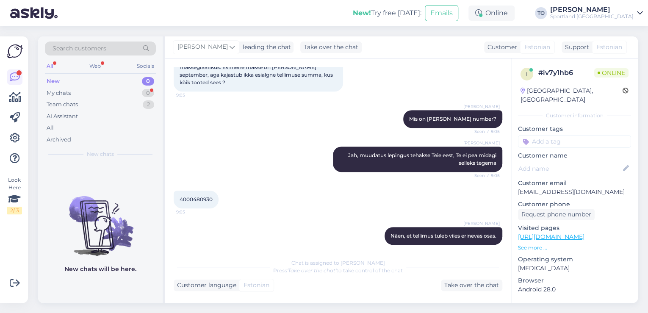
scroll to position [262, 0]
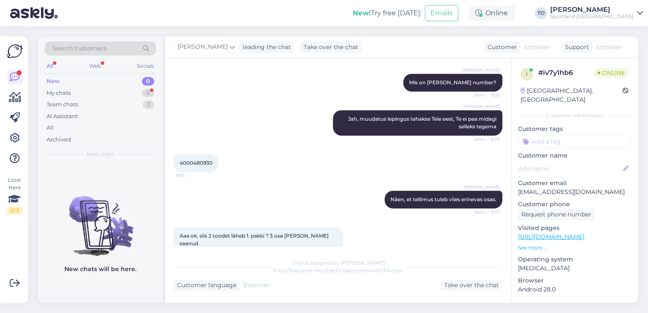
click at [86, 82] on div "New 0" at bounding box center [100, 81] width 111 height 12
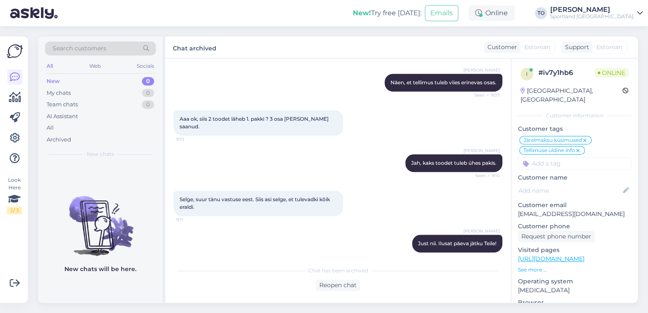
scroll to position [371, 0]
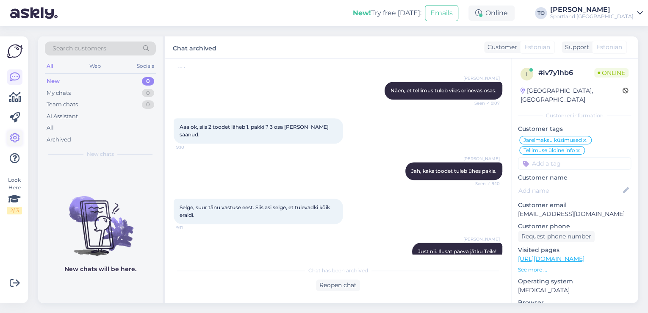
click at [17, 140] on icon at bounding box center [15, 138] width 10 height 10
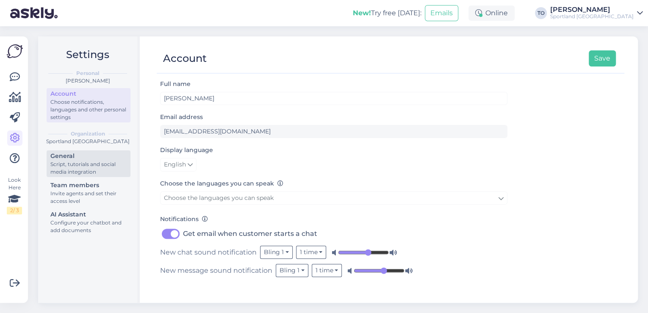
click at [98, 164] on div "Script, tutorials and social media integration" at bounding box center [88, 167] width 76 height 15
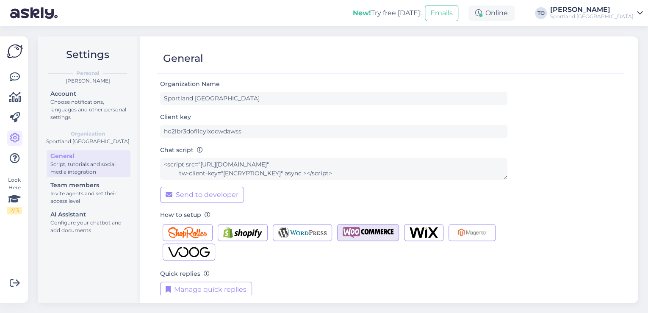
scroll to position [8, 0]
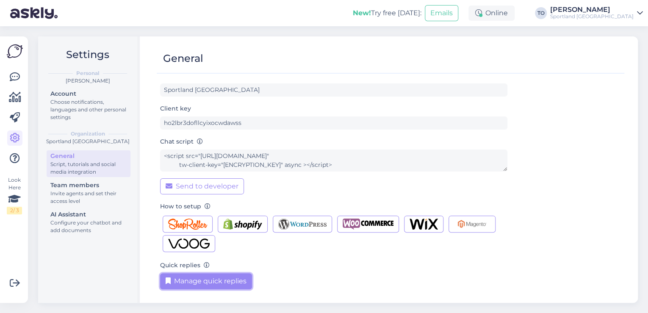
click at [196, 279] on button "Manage quick replies" at bounding box center [206, 281] width 92 height 16
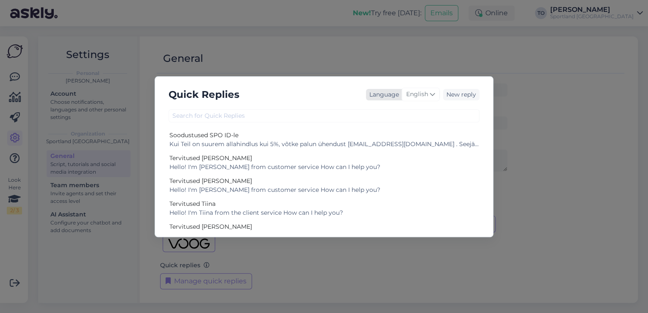
click at [414, 95] on span "English" at bounding box center [417, 94] width 22 height 9
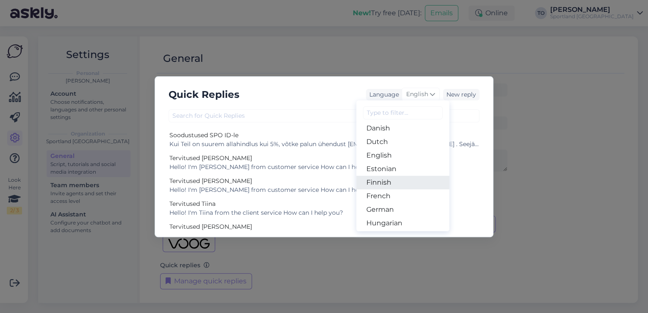
scroll to position [68, 0]
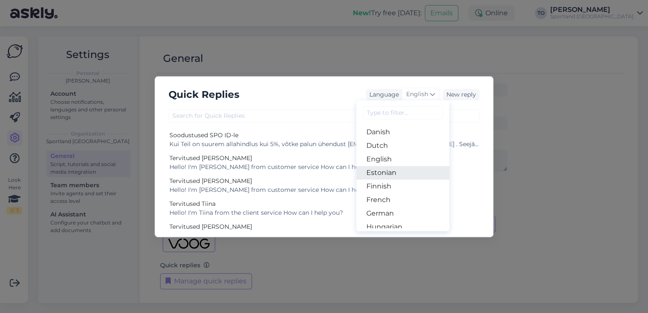
click at [406, 174] on link "Estonian" at bounding box center [402, 173] width 93 height 14
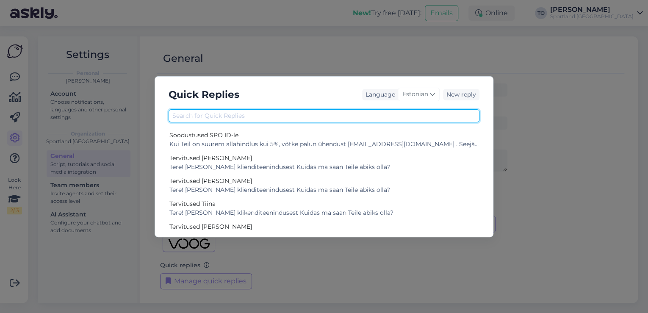
click at [302, 115] on input "text" at bounding box center [323, 115] width 311 height 13
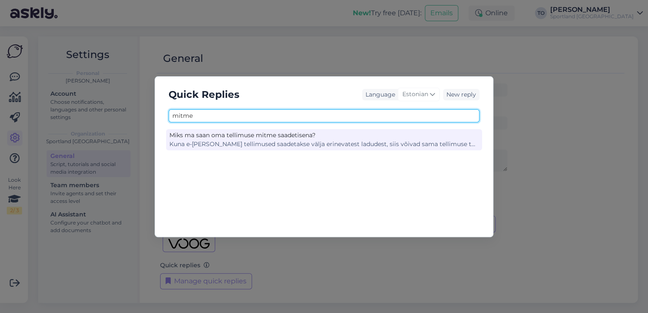
type input "mitme"
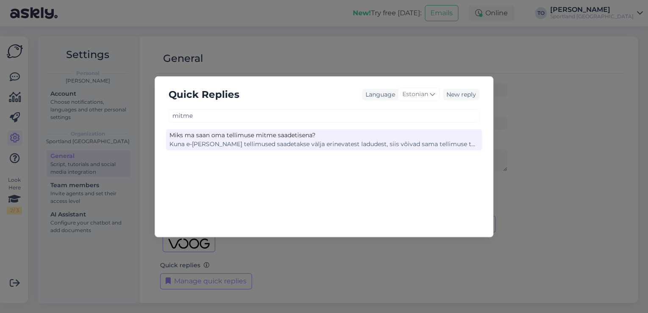
click at [317, 141] on div "Kuna e-[PERSON_NAME] tellimused saadetakse välja erinevatest ladudest, siis või…" at bounding box center [323, 144] width 309 height 9
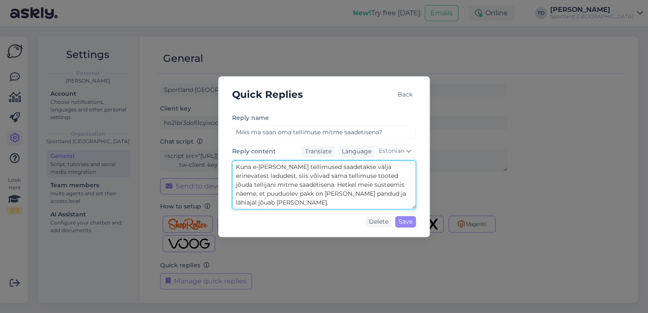
drag, startPoint x: 234, startPoint y: 166, endPoint x: 359, endPoint y: 204, distance: 131.1
click at [359, 204] on textarea "Kuna e-[PERSON_NAME] tellimused saadetakse välja erinevatest ladudest, siis või…" at bounding box center [324, 184] width 184 height 49
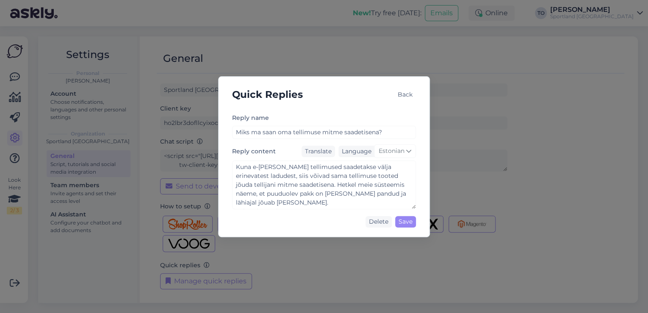
click at [403, 91] on div "Back" at bounding box center [405, 94] width 22 height 11
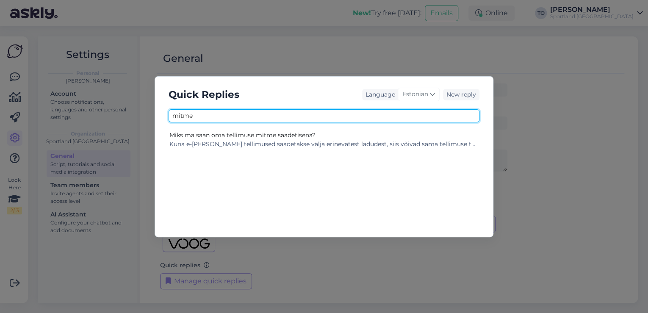
click at [284, 115] on input "mitme" at bounding box center [323, 115] width 311 height 13
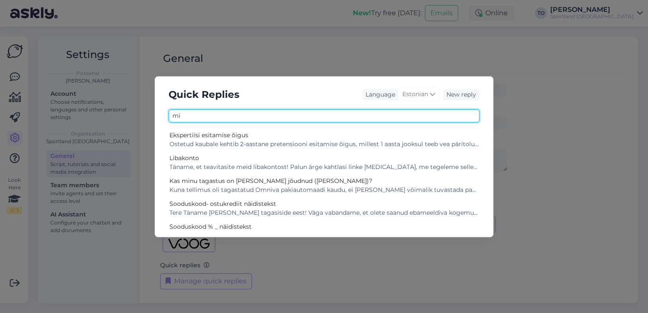
type input "m"
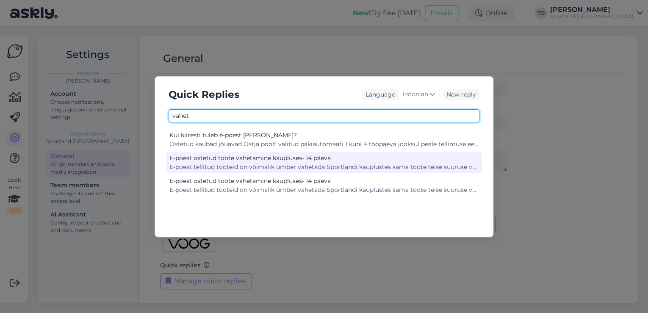
type input "vahet"
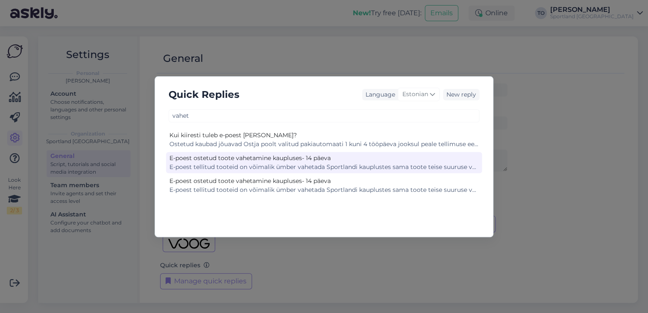
click at [307, 161] on div "E-poest ostetud toote vahetamine kaupluses- 14 päeva" at bounding box center [323, 158] width 309 height 9
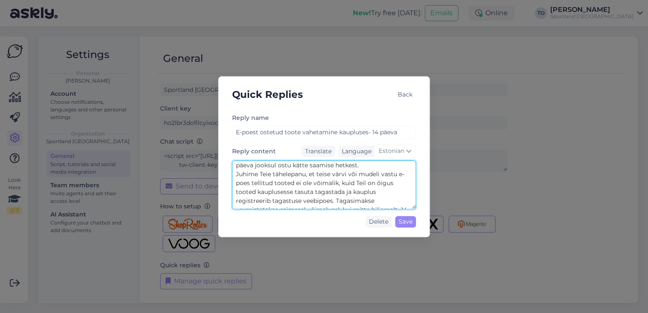
scroll to position [36, 0]
drag, startPoint x: 235, startPoint y: 166, endPoint x: 381, endPoint y: 204, distance: 151.4
click at [381, 204] on textarea "E-poest tellitud tooteid on võimalik ümber vahetada Sportlandi kauplustes sama …" at bounding box center [324, 184] width 184 height 49
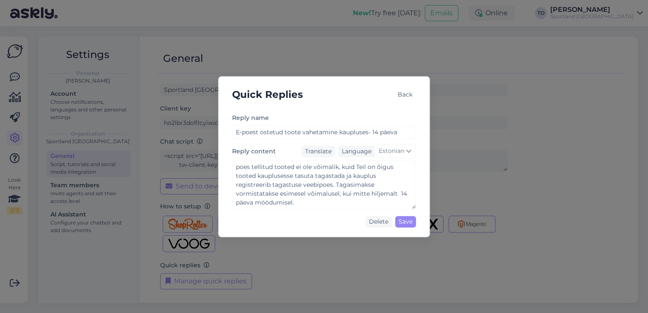
click at [406, 95] on div "Back" at bounding box center [405, 94] width 22 height 11
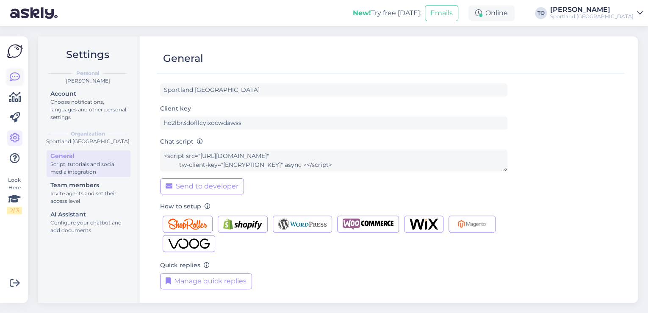
click at [13, 79] on icon at bounding box center [15, 77] width 10 height 10
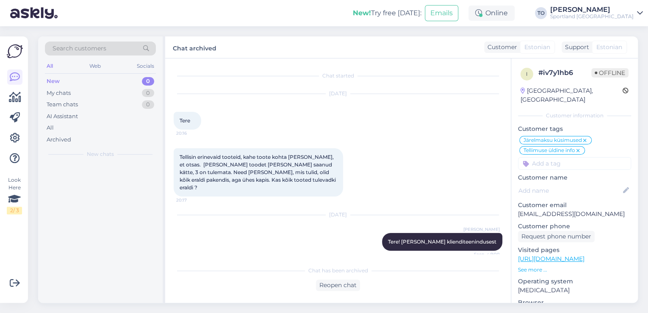
scroll to position [369, 0]
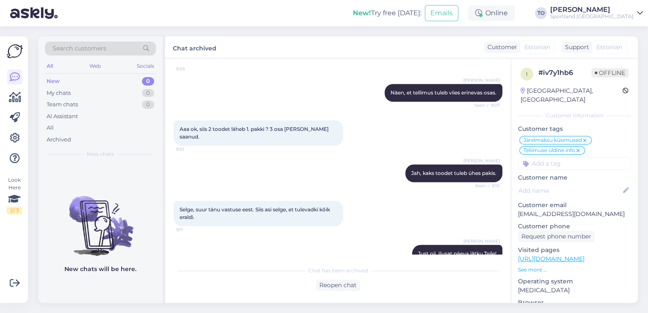
click at [95, 50] on span "Search customers" at bounding box center [79, 48] width 54 height 9
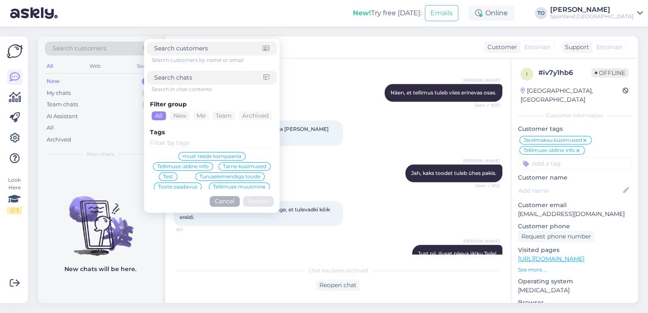
click at [182, 75] on input at bounding box center [208, 77] width 109 height 9
paste input "4000479783"
type input "4000479783"
click at [259, 201] on button "Search" at bounding box center [258, 201] width 30 height 11
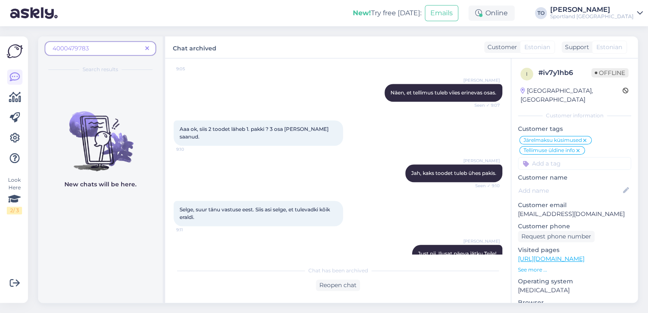
click at [148, 47] on icon at bounding box center [147, 49] width 4 height 6
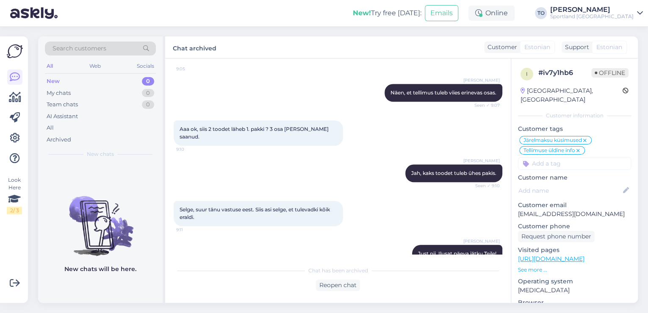
click at [626, 15] on div "Sportland [GEOGRAPHIC_DATA]" at bounding box center [591, 16] width 83 height 7
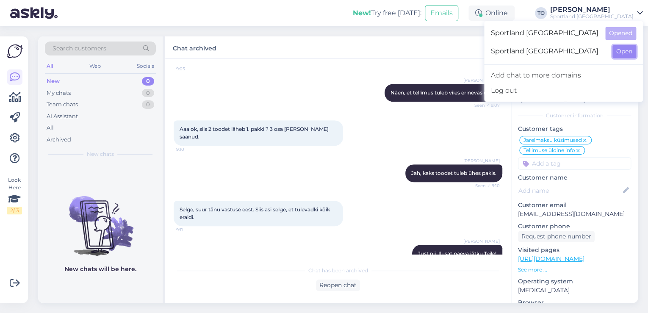
click at [618, 51] on button "Open" at bounding box center [624, 51] width 24 height 13
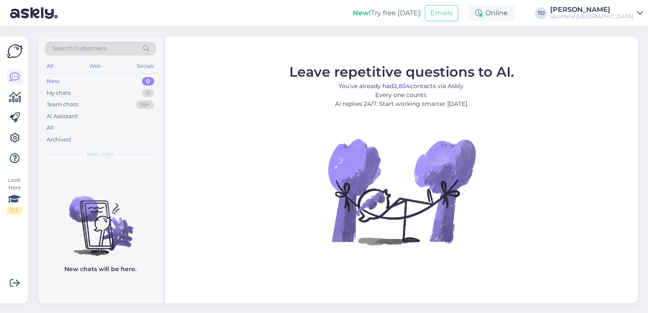
click at [624, 15] on div "Sportland [GEOGRAPHIC_DATA]" at bounding box center [591, 16] width 83 height 7
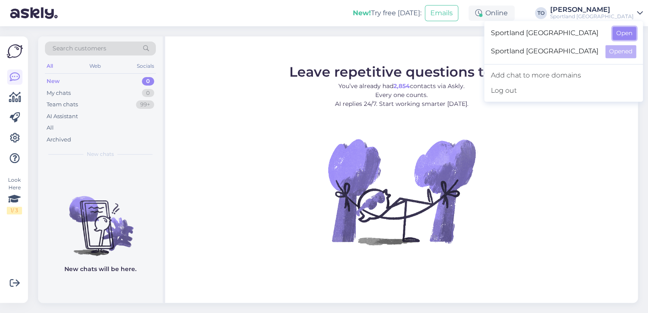
click at [622, 35] on button "Open" at bounding box center [624, 33] width 24 height 13
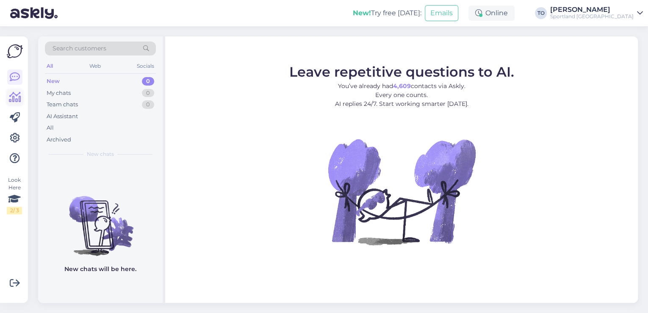
click at [17, 99] on icon at bounding box center [15, 97] width 12 height 10
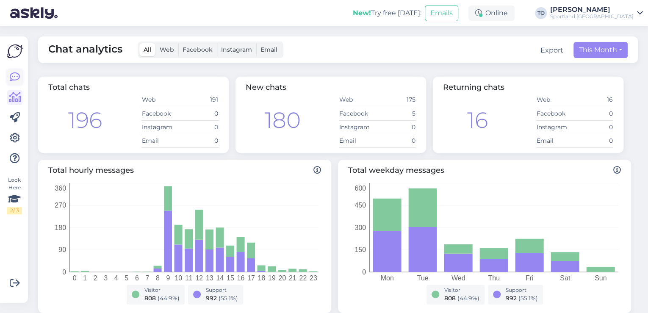
click at [19, 81] on icon at bounding box center [15, 77] width 10 height 10
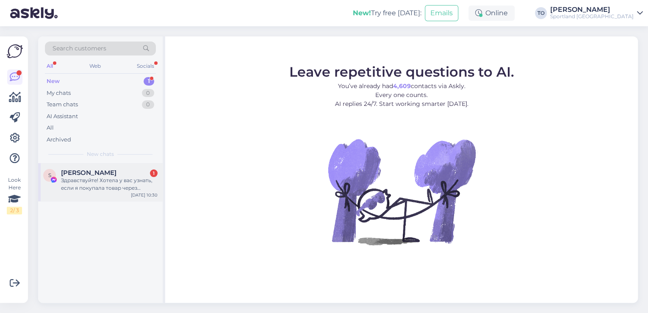
click at [116, 188] on div "Здравствуйте! Хотела у вас узнать, если я покупала товар через интернет и в рас…" at bounding box center [109, 184] width 97 height 15
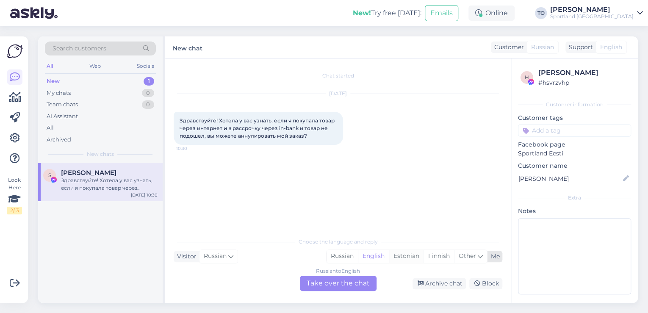
click at [406, 258] on div "Estonian" at bounding box center [406, 256] width 35 height 13
click at [336, 283] on div "Russian to Estonian Take over the chat" at bounding box center [338, 283] width 77 height 15
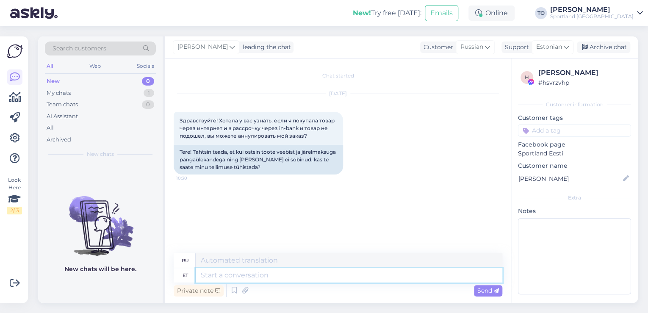
click at [306, 276] on textarea at bounding box center [349, 275] width 306 height 14
type textarea "Tere!"
type textarea "Привет!"
type textarea "Tere! [GEOGRAPHIC_DATA]"
type textarea "Привет! Я"
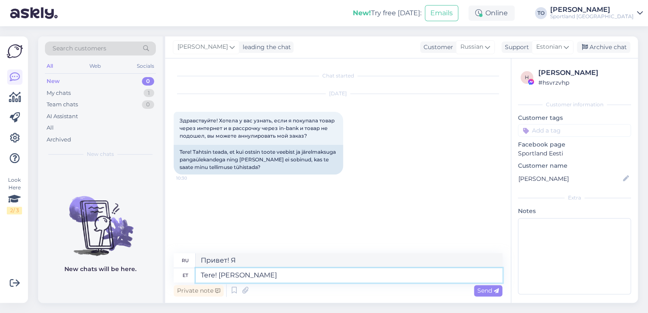
type textarea "Tere! [PERSON_NAME]"
type textarea "Привет! Меня зовут [PERSON_NAME]."
type textarea "Tere! [PERSON_NAME] Klienditeenindusest"
type textarea "Здравствуйте! Меня зовут [PERSON_NAME], я из службы поддержки клиентов."
type textarea "Tere! [PERSON_NAME] Klienditeenindusest"
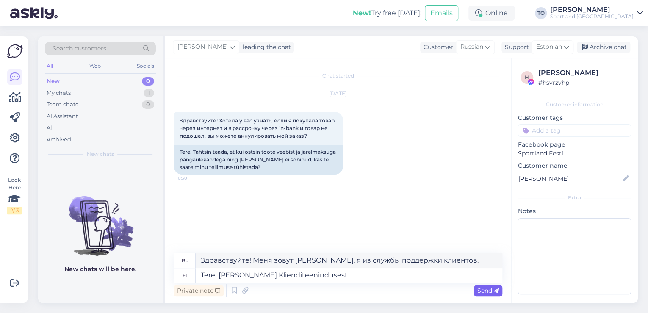
click at [480, 291] on span "Send" at bounding box center [488, 291] width 22 height 8
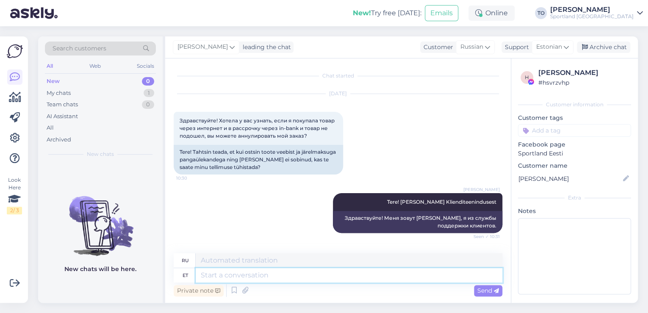
click at [344, 274] on textarea at bounding box center [349, 275] width 306 height 14
type textarea "Kirjutage,"
type textarea "Писать,"
type textarea "Kirjutage"
type textarea "Писать"
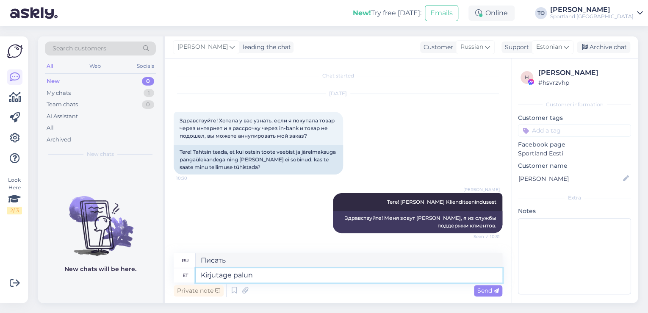
type textarea "Kirjutage palun"
type textarea "Пожалуйста, напишите."
type textarea "Kirjutage [PERSON_NAME]"
type textarea "Пожалуйста, напишите ваш"
type textarea "Kirjutage [PERSON_NAME] tellimuse"
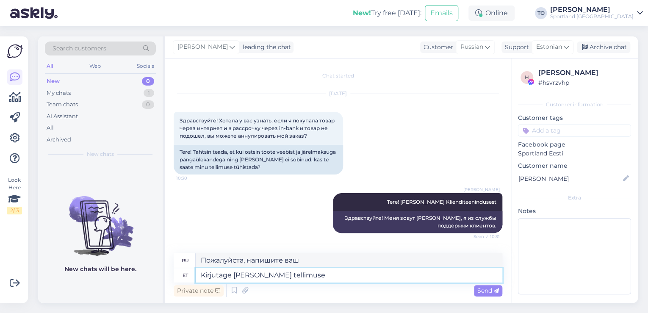
type textarea "Пожалуйста, напишите ваш заказ."
type textarea "Kirjutage [PERSON_NAME] tellimuse number,"
type textarea "Пожалуйста, напишите номер вашего заказа,"
type textarea "Kirjutage [PERSON_NAME] tellimuse number, vaataksin"
type textarea "Напишите, пожалуйста, номер вашего заказа, я посмотрю."
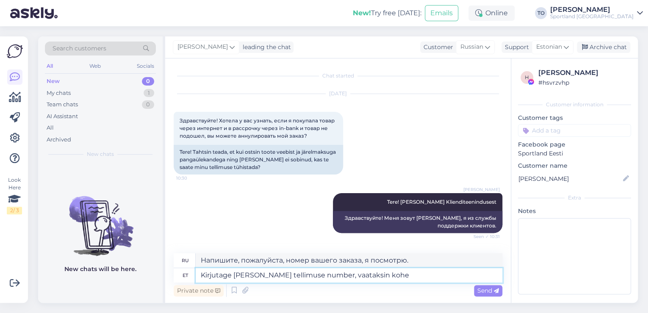
type textarea "Kirjutage [PERSON_NAME] tellimuse number, vaataksin kohe"
type textarea "Напишите, пожалуйста, номер вашего заказа, я его сразу проверю."
type textarea "Kirjutage [PERSON_NAME] tellimuse number, vaataksin kohe üle."
type textarea "Пожалуйста, напишите номер вашего заказа, я его сразу проверю."
type textarea "Kirjutage [PERSON_NAME] tellimuse number, vaataksin kohe üle."
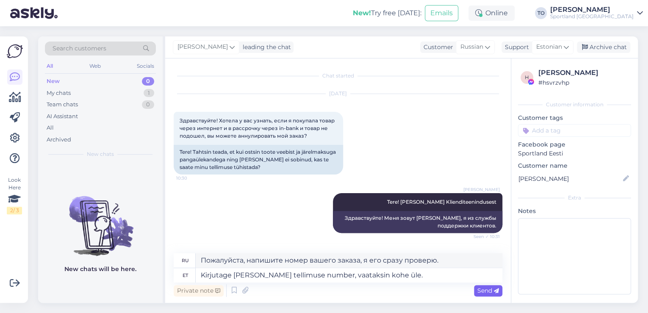
click at [483, 290] on span "Send" at bounding box center [488, 291] width 22 height 8
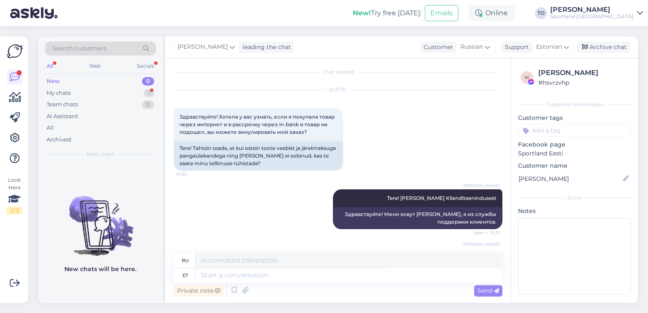
scroll to position [159, 0]
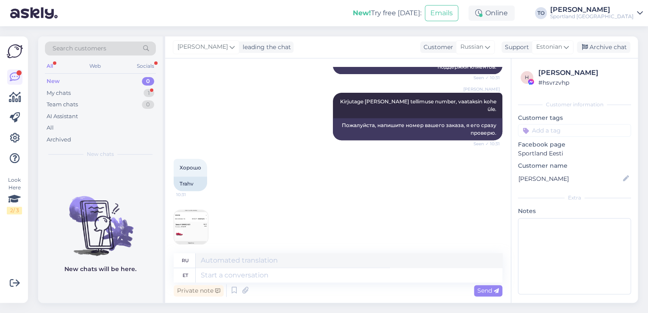
click at [204, 221] on img at bounding box center [191, 227] width 34 height 34
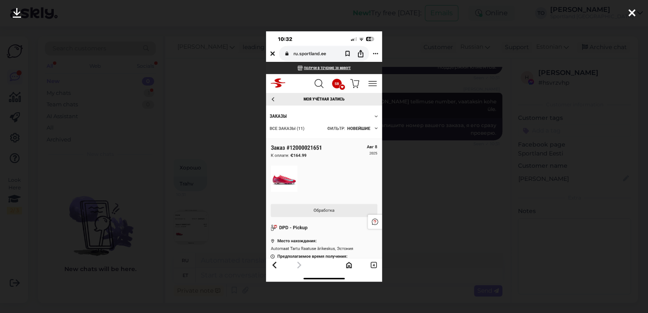
click at [630, 11] on icon at bounding box center [631, 13] width 7 height 11
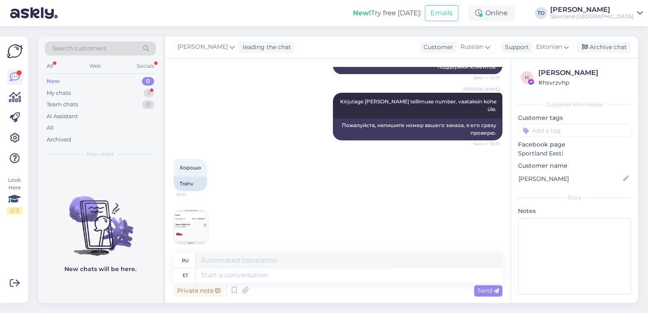
scroll to position [210, 0]
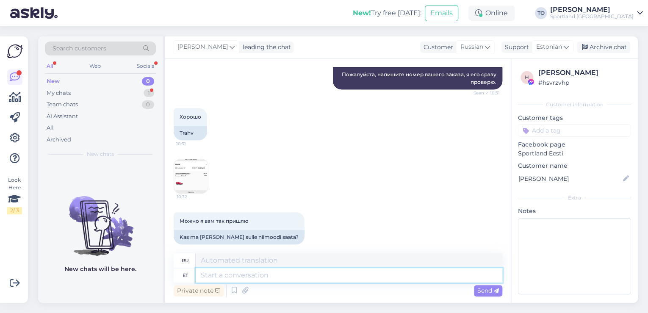
click at [279, 273] on textarea at bounding box center [349, 275] width 306 height 14
type textarea "Tänan,"
type textarea "Спасибо,"
type textarea "Tänan, kohe"
type textarea "Спасибо, прямо сейчас."
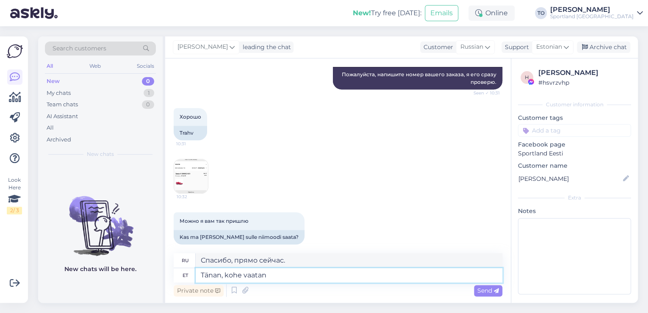
type textarea "Tänan, kohe vaatan"
type textarea "Спасибо, сейчас проверю."
type textarea "Tänan, kohe vaatan tellimuse"
type textarea "Спасибо, я сейчас же проверю заказ."
type textarea "Tänan, kohe vaatan tellimuse üle"
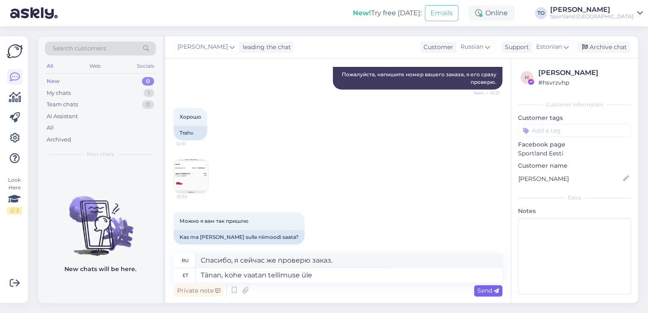
click at [479, 293] on span "Send" at bounding box center [488, 291] width 22 height 8
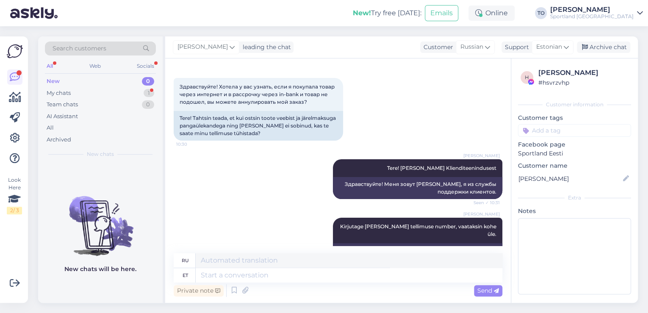
scroll to position [237, 0]
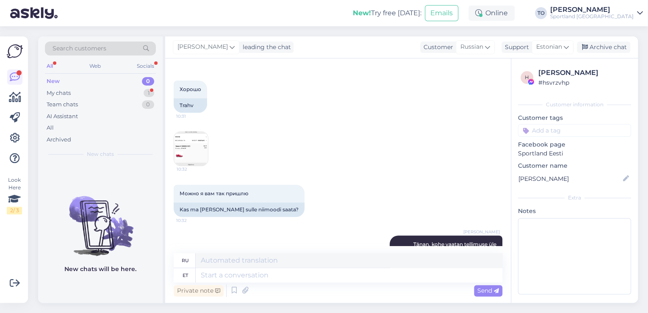
click at [203, 136] on img at bounding box center [191, 149] width 34 height 34
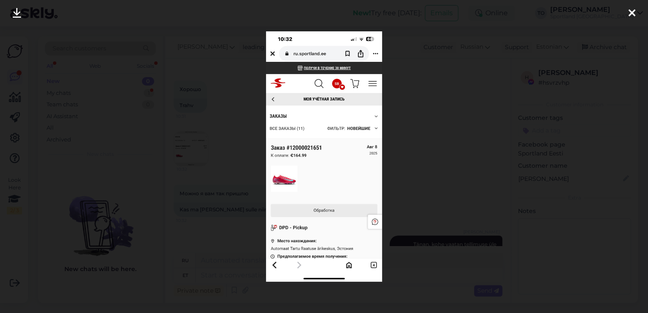
click at [630, 14] on icon at bounding box center [631, 13] width 7 height 11
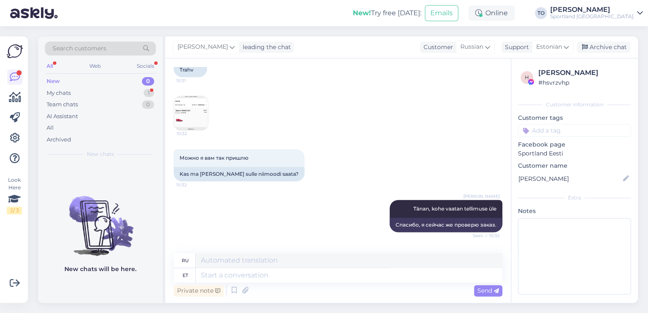
scroll to position [311, 0]
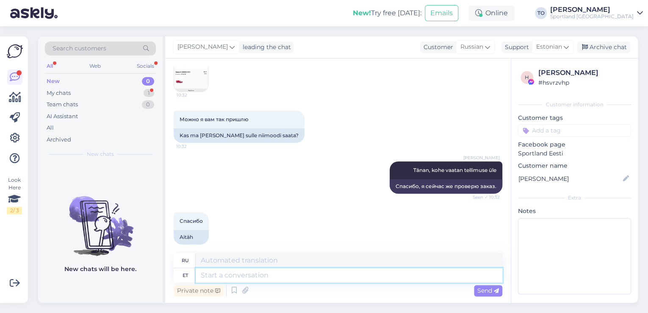
click at [304, 275] on textarea at bounding box center [349, 275] width 306 height 14
type textarea "Teil"
type textarea "Ты"
type textarea "Teil on"
type textarea "У вас есть"
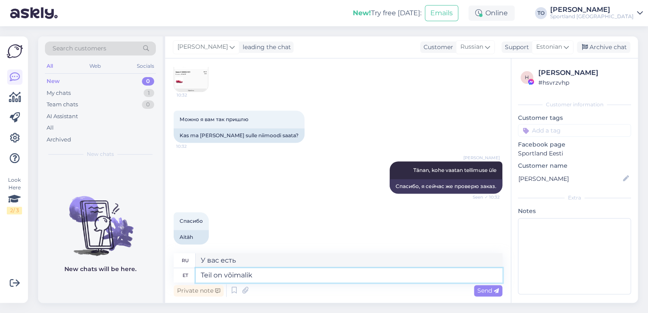
type textarea "Teil on võimalik"
type textarea "Ты можешь"
type textarea "Teil on võimalik toode"
type textarea "Вы можете иметь продукт"
type textarea "Teil on võimalik [PERSON_NAME]"
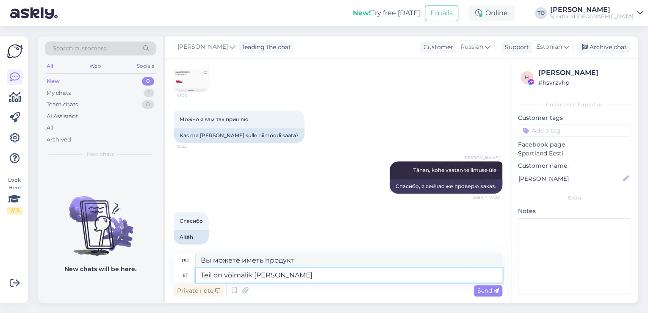
type textarea "Вы можете отправить нам товар"
type textarea "Teil on võimalik [PERSON_NAME] tagastaga"
type textarea "Вы можете вернуть нам товар."
type textarea "Teil on võimalik [PERSON_NAME] tagastaga ning m"
type textarea "Вы можете вернуть нам товар и"
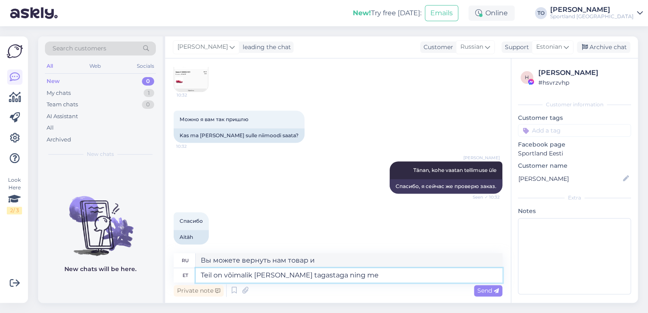
type textarea "Teil on võimalik [PERSON_NAME] tagastaga ning me"
type textarea "Вы можете вернуть нам товар, и мы"
type textarea "Teil on võimalik [PERSON_NAME] tagastaga ning me saadame"
type textarea "Вы можете вернуть нам товар и мы вышлем вам"
click at [327, 277] on textarea "Teil on võimalik [PERSON_NAME] tagastaga ning me saadame" at bounding box center [349, 275] width 306 height 14
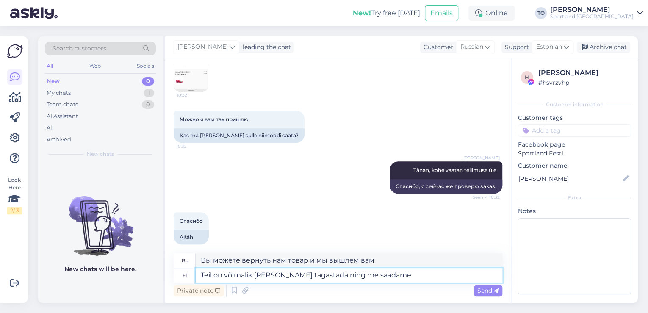
click at [413, 276] on textarea "Teil on võimalik [PERSON_NAME] tagastada ning me saadame" at bounding box center [349, 275] width 306 height 14
type textarea "Teil on võimalik [PERSON_NAME] tagastada ning me"
type textarea "Вы можете вернуть нам товар, и мы"
type textarea "Teil on võimalik [PERSON_NAME] tagastada ning"
type textarea "Вы можете вернуть нам товар и"
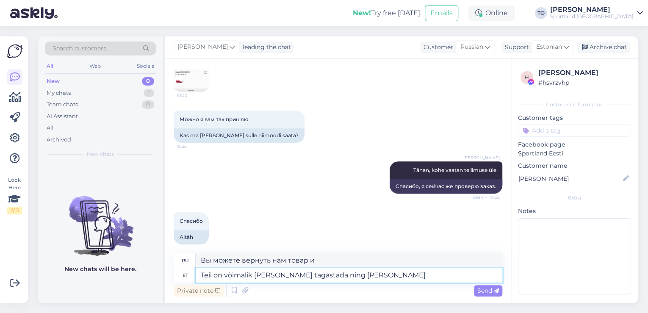
type textarea "Teil on võimalik [PERSON_NAME] tagastada ning [PERSON_NAME]"
type textarea "Вы можете вернуть нам товар и после"
type textarea "Teil on võimalik [PERSON_NAME] tagastada ning [PERSON_NAME] tagastuse"
type textarea "Вы можете вернуть нам товар и после возврата"
type textarea "Teil on võimalik [PERSON_NAME] tagastada ning [PERSON_NAME] tagastuse vastuvõt,"
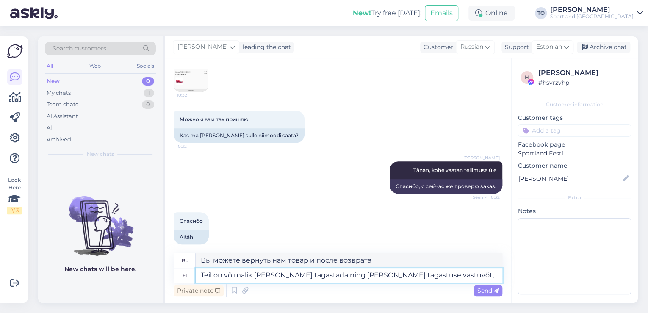
type textarea "Вы можете вернуть нам товар и после получения возврата,"
type textarea "Teil on võimalik [PERSON_NAME] tagastada ning [PERSON_NAME] tagastuse vastuvõtm…"
type textarea "Вы можете вернуть нам товар и после получения возврата"
type textarea "Teil on võimalik [PERSON_NAME] tagastada ning [PERSON_NAME] tagastuse vastuvõtm…"
type textarea "Вы можете вернуть нам товар, и после получения возврата мы вышлем вам"
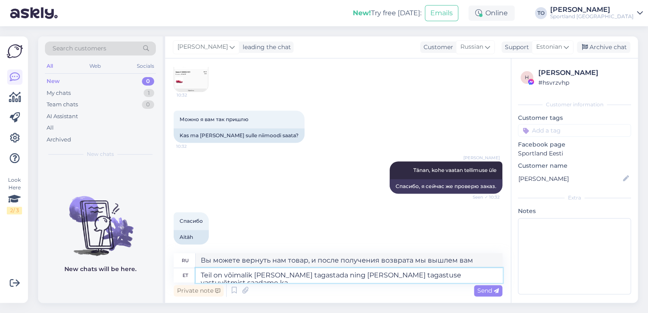
type textarea "Teil on võimalik [PERSON_NAME] tagastada ning [PERSON_NAME] tagastuse vastuvõtm…"
type textarea "Вы можете вернуть нам товар, и после получения возврата мы также отправим"
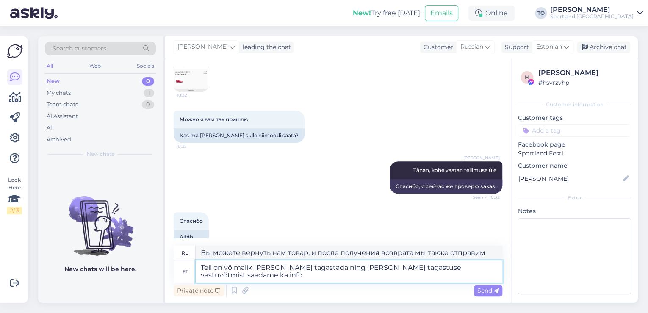
type textarea "Teil on võimalik [PERSON_NAME] tagastada ning [PERSON_NAME] tagastuse vastuvõtm…"
type textarea "Вы можете вернуть нам товар, и после получения возврата мы также отправим вам и…"
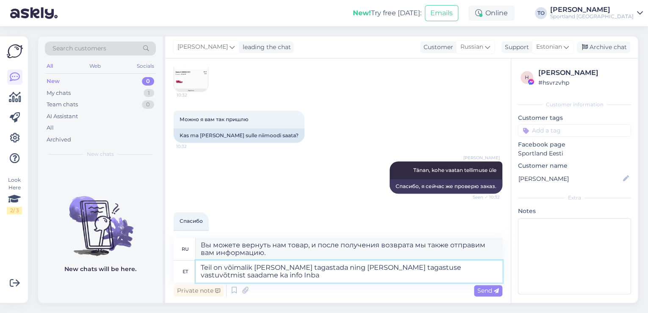
scroll to position [430, 0]
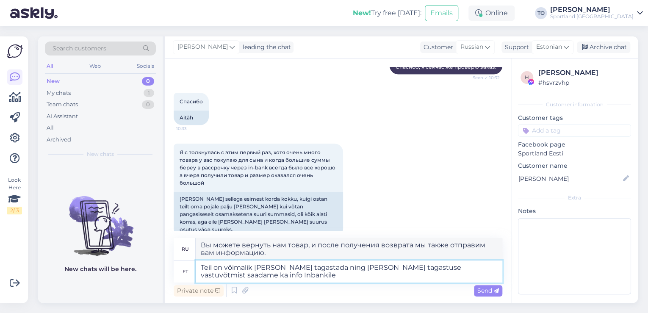
type textarea "Teil on võimalik [PERSON_NAME] tagastada ning [PERSON_NAME] tagastuse vastuvõtm…"
type textarea "Вы можете вернуть нам товар, и после получения возврата мы также отправим инфор…"
type textarea "Teil on võimalik [PERSON_NAME] tagastada ning [PERSON_NAME] tagastuse vastuvõtm…"
type textarea "Вы можете вернуть нам товар, и после получения возврата мы также отправим в Inb…"
type textarea "Teil on võimalik [PERSON_NAME] tagastada ning [PERSON_NAME] tagastuse vastuvõtm…"
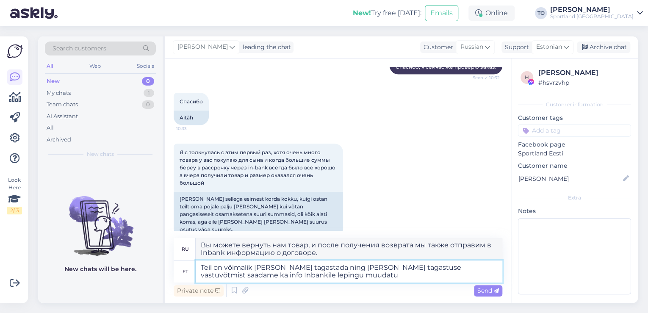
type textarea "Вы можете вернуть нам товар, и после получения возврата мы также направим в Inb…"
type textarea "Teil on võimalik [PERSON_NAME] tagastada ning [PERSON_NAME] tagastuse vastuvõtm…"
type textarea "Вы можете вернуть нам товар, и после получения возврата мы также направим инфор…"
type textarea "Teil on võimalik [PERSON_NAME] tagastada ning [PERSON_NAME] tagastuse vastuvõtm…"
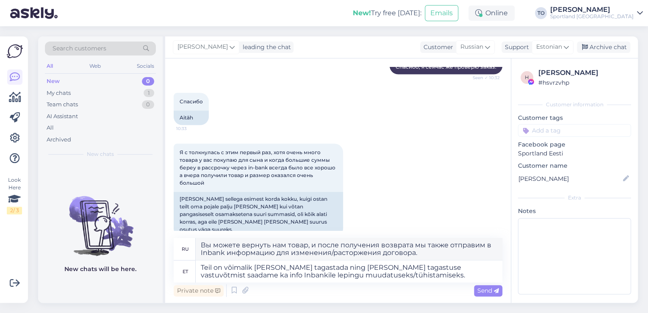
click at [485, 290] on span "Send" at bounding box center [488, 291] width 22 height 8
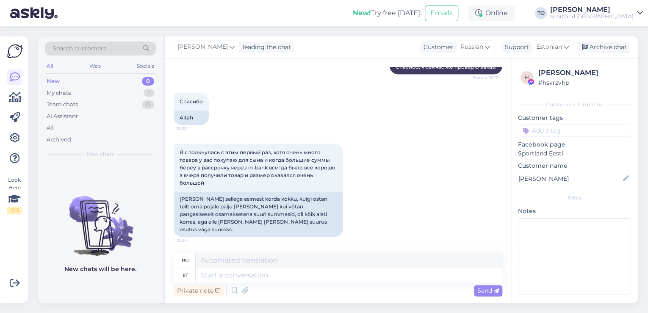
scroll to position [497, 0]
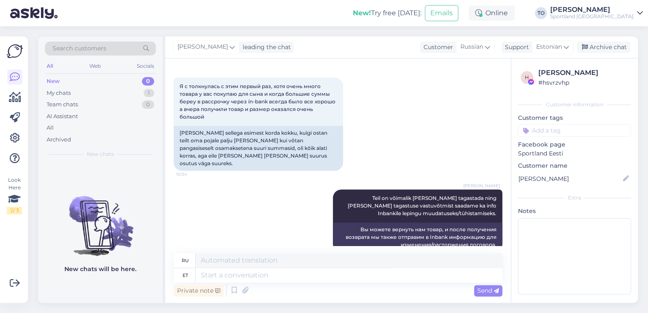
click at [545, 132] on input at bounding box center [574, 130] width 113 height 13
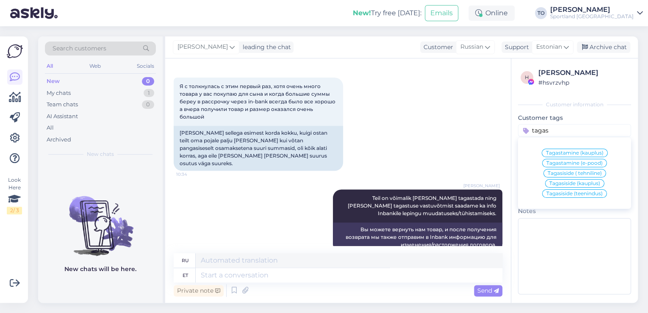
click at [553, 161] on span "Tagastamine (e-pood)" at bounding box center [574, 162] width 56 height 5
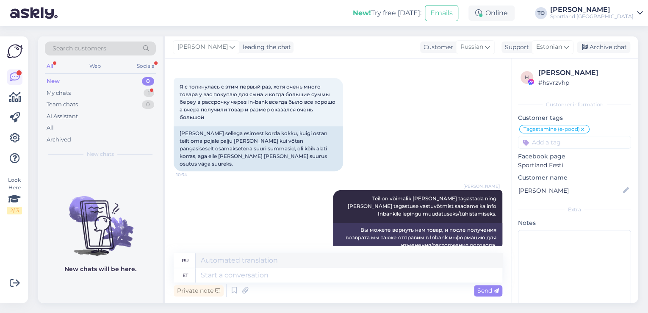
scroll to position [570, 0]
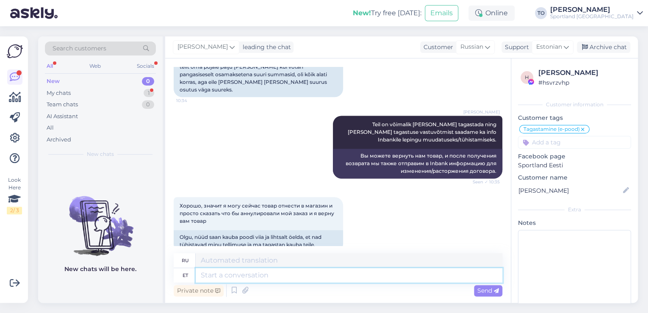
click at [290, 271] on textarea at bounding box center [349, 275] width 306 height 14
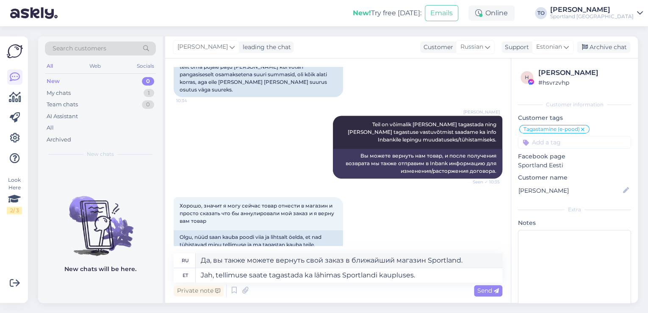
click at [481, 290] on span "Send" at bounding box center [488, 291] width 22 height 8
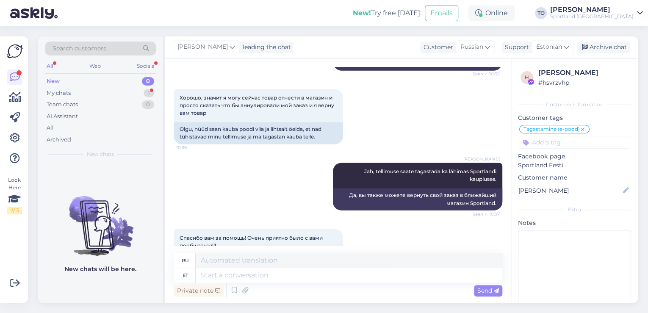
scroll to position [694, 0]
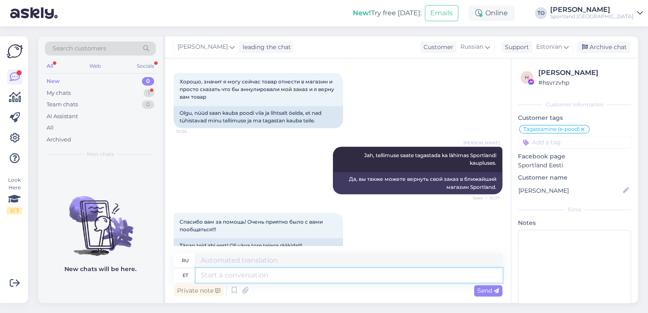
click at [309, 275] on textarea at bounding box center [349, 275] width 306 height 14
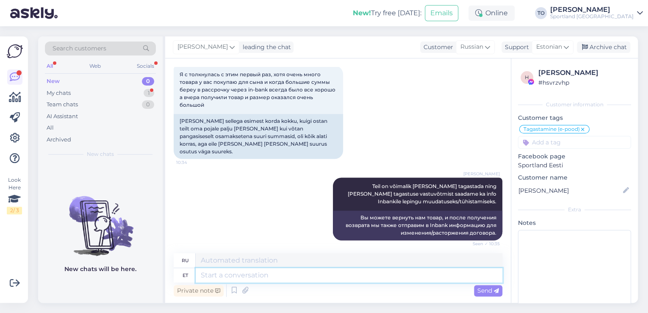
scroll to position [834, 0]
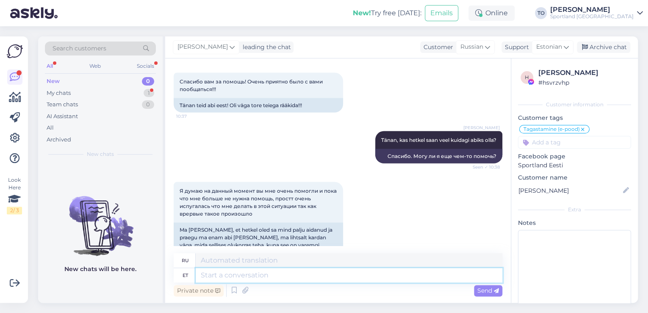
click at [300, 277] on textarea at bounding box center [349, 275] width 306 height 14
click at [299, 276] on textarea at bounding box center [349, 275] width 306 height 14
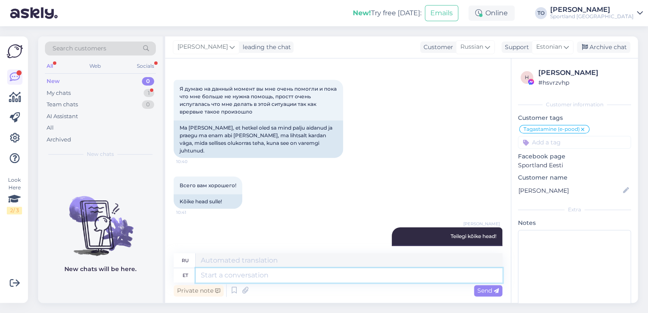
scroll to position [987, 0]
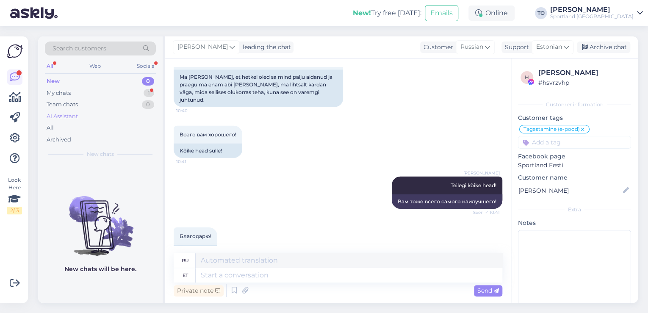
drag, startPoint x: 122, startPoint y: 90, endPoint x: 127, endPoint y: 110, distance: 20.9
click at [122, 90] on div "My chats 1" at bounding box center [100, 93] width 111 height 12
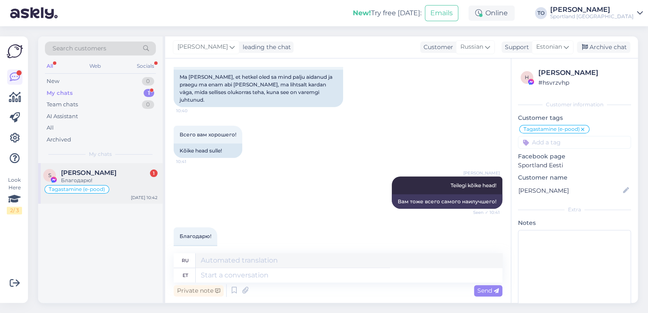
click at [122, 179] on div "Благодарю!" at bounding box center [109, 181] width 97 height 8
click at [618, 47] on div "Archive chat" at bounding box center [603, 46] width 53 height 11
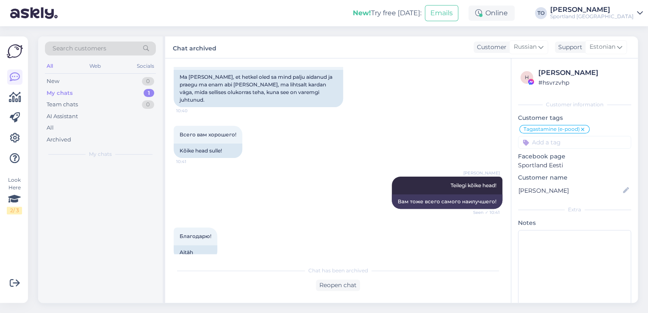
scroll to position [978, 0]
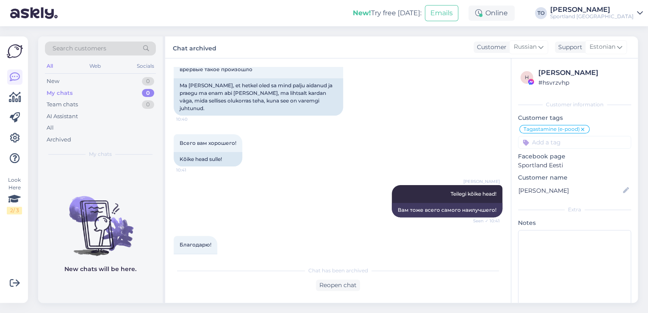
click at [619, 14] on div "Sportland [GEOGRAPHIC_DATA]" at bounding box center [591, 16] width 83 height 7
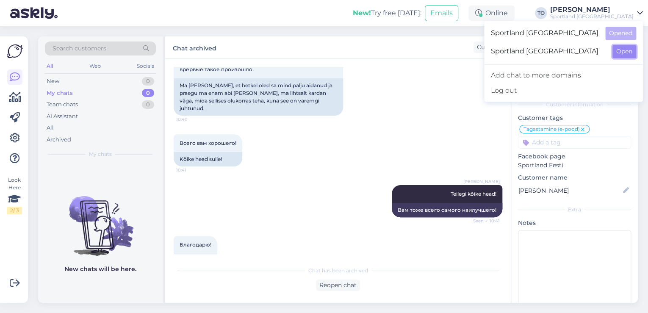
click at [621, 51] on button "Open" at bounding box center [624, 51] width 24 height 13
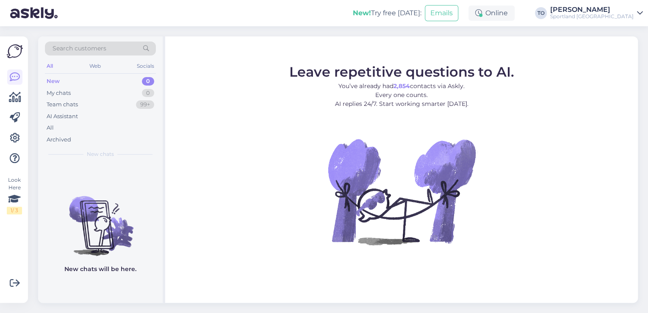
click at [607, 9] on div "[PERSON_NAME]" at bounding box center [591, 9] width 83 height 7
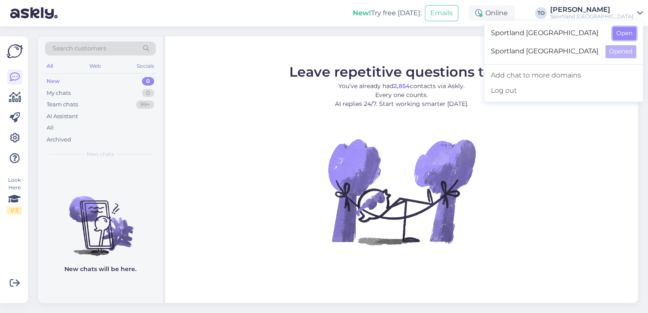
click at [619, 36] on button "Open" at bounding box center [624, 33] width 24 height 13
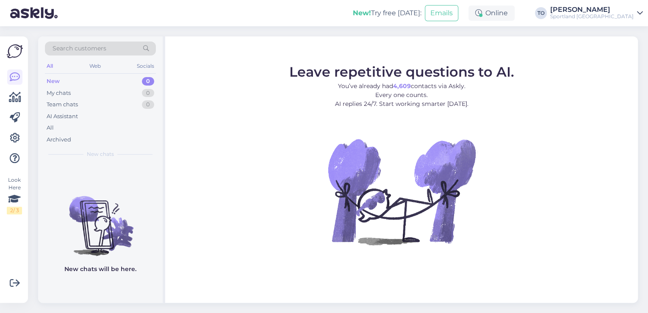
click at [632, 12] on div "[PERSON_NAME]" at bounding box center [591, 9] width 83 height 7
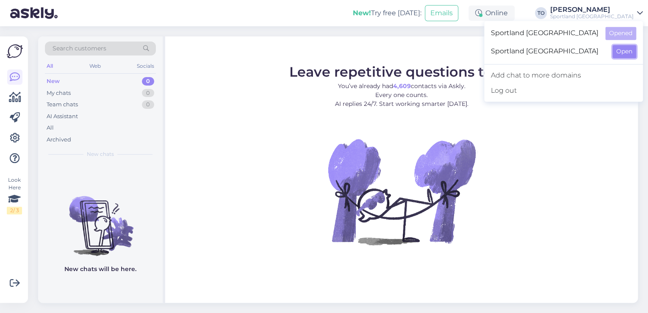
click at [618, 53] on button "Open" at bounding box center [624, 51] width 24 height 13
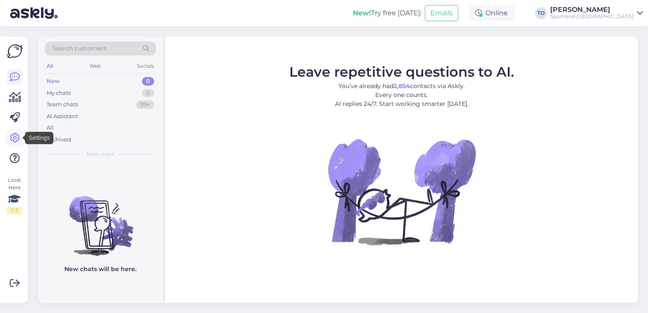
click at [14, 135] on icon at bounding box center [15, 138] width 10 height 10
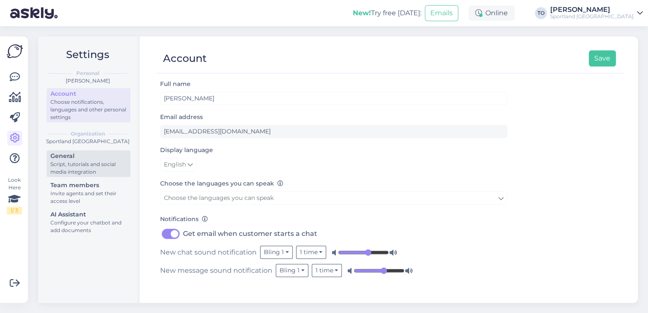
click at [86, 168] on div "Script, tutorials and social media integration" at bounding box center [88, 167] width 76 height 15
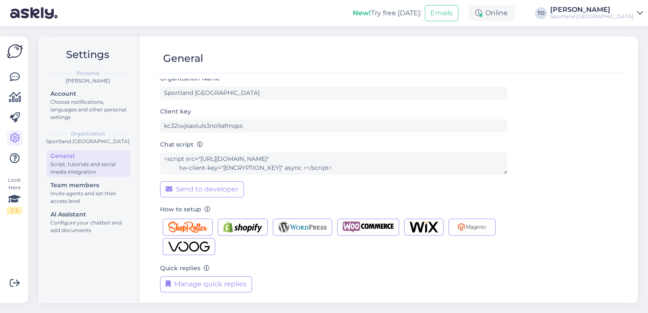
scroll to position [8, 0]
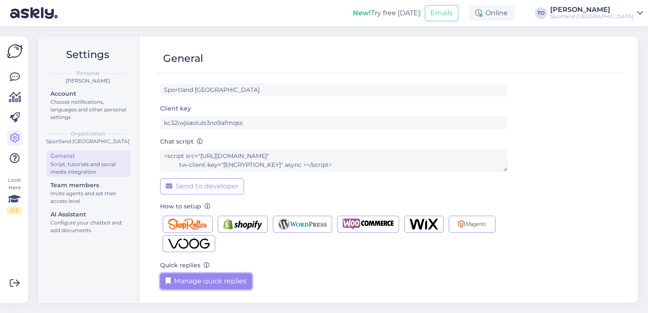
click at [222, 278] on button "Manage quick replies" at bounding box center [206, 281] width 92 height 16
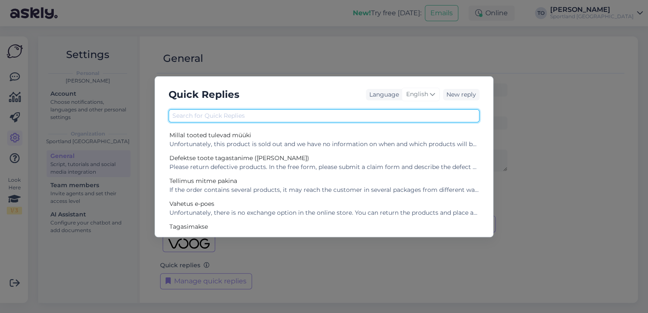
click at [379, 116] on input "text" at bounding box center [323, 115] width 311 height 13
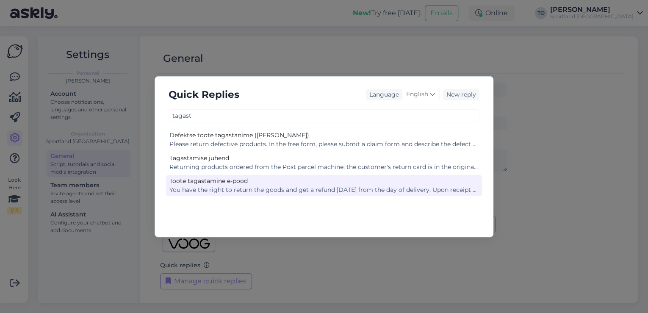
click at [386, 186] on div "You have the right to return the goods and get a refund [DATE] from the day of …" at bounding box center [323, 189] width 309 height 9
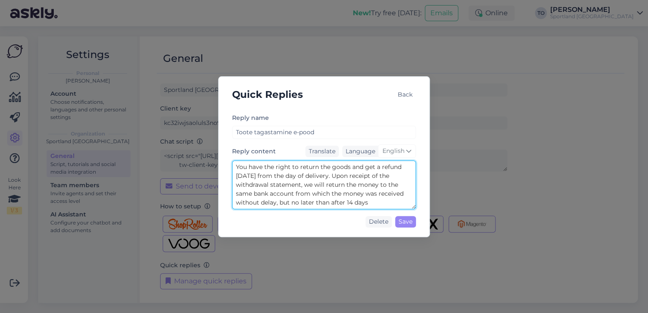
drag, startPoint x: 353, startPoint y: 174, endPoint x: 369, endPoint y: 199, distance: 29.0
click at [369, 199] on textarea "You have the right to return the goods and get a refund [DATE] from the day of …" at bounding box center [324, 184] width 184 height 49
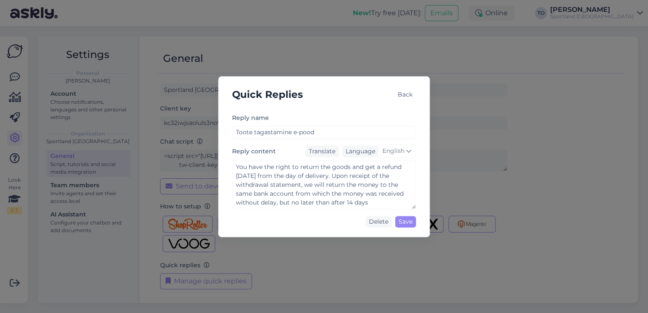
click at [403, 96] on div "Back" at bounding box center [405, 94] width 22 height 11
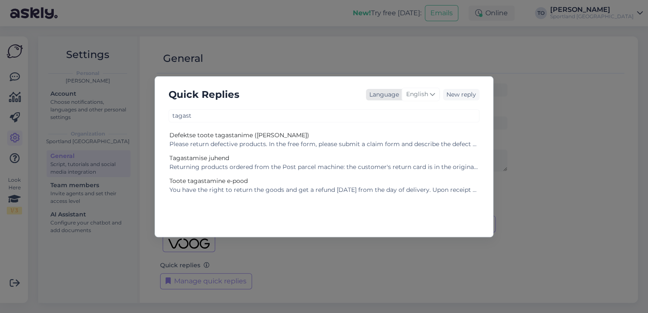
click at [428, 92] on div "English" at bounding box center [420, 95] width 38 height 14
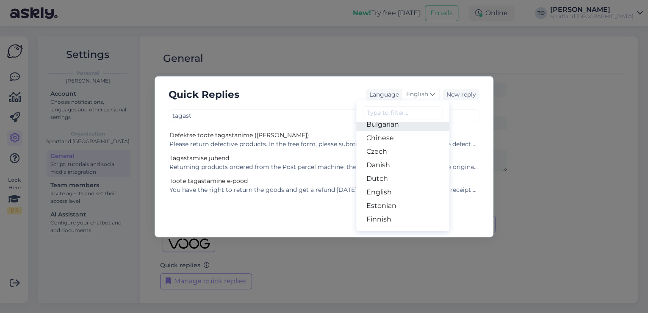
scroll to position [68, 0]
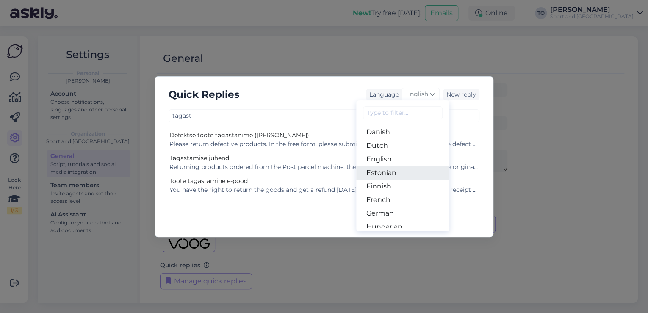
click at [408, 171] on link "Estonian" at bounding box center [402, 173] width 93 height 14
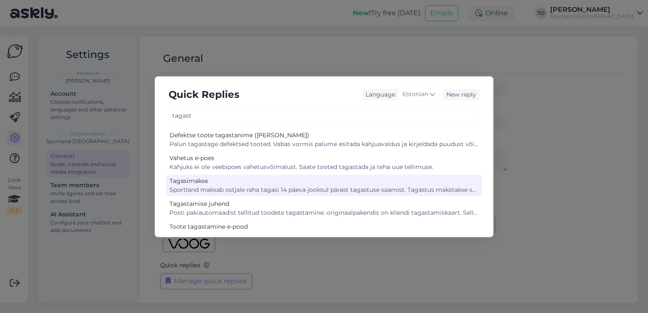
click at [363, 188] on div "Sportland maksab ostjale raha tagasi 14 päeva jooksul pärast tagastuse saamist.…" at bounding box center [323, 189] width 309 height 9
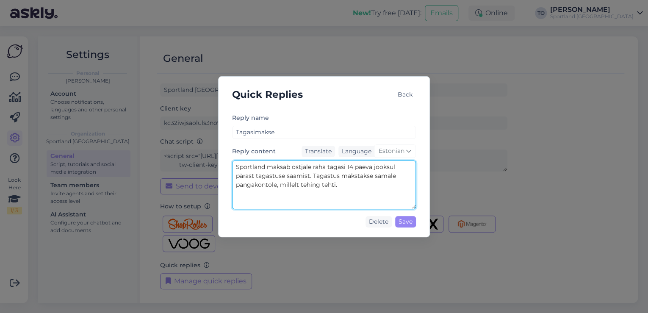
drag, startPoint x: 345, startPoint y: 185, endPoint x: 237, endPoint y: 164, distance: 110.4
click at [235, 164] on textarea "Sportland maksab ostjale raha tagasi 14 päeva jooksul pärast tagastuse saamist.…" at bounding box center [324, 184] width 184 height 49
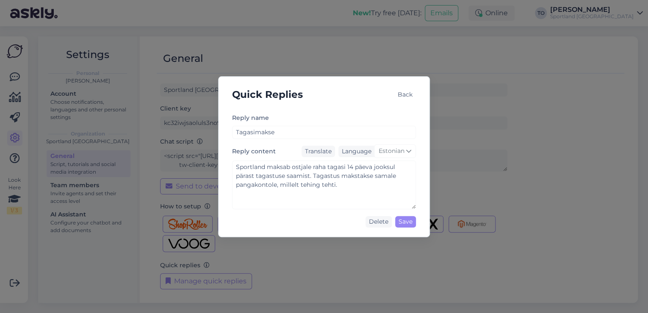
click at [402, 94] on div "Back" at bounding box center [405, 94] width 22 height 11
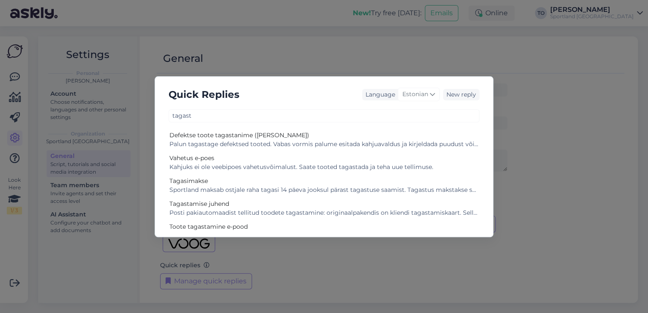
click at [306, 95] on div "Quick Replies Language Estonian New reply" at bounding box center [324, 94] width 324 height 22
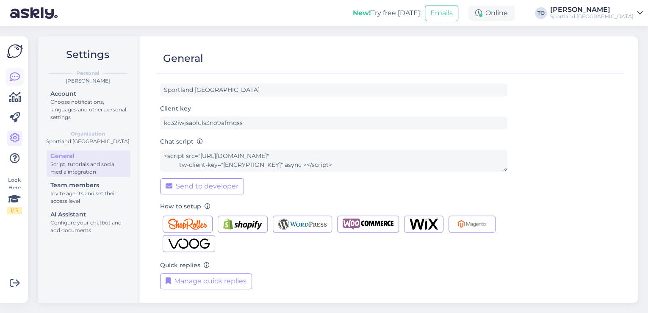
click at [13, 80] on icon at bounding box center [15, 77] width 10 height 10
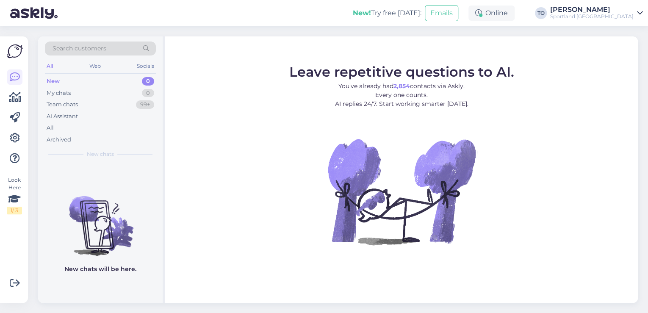
click at [625, 10] on div "[PERSON_NAME]" at bounding box center [591, 9] width 83 height 7
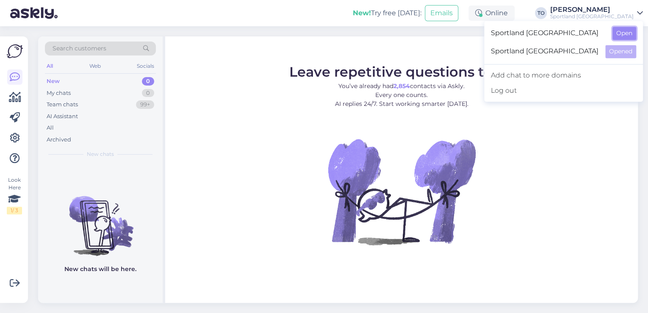
click at [625, 33] on button "Open" at bounding box center [624, 33] width 24 height 13
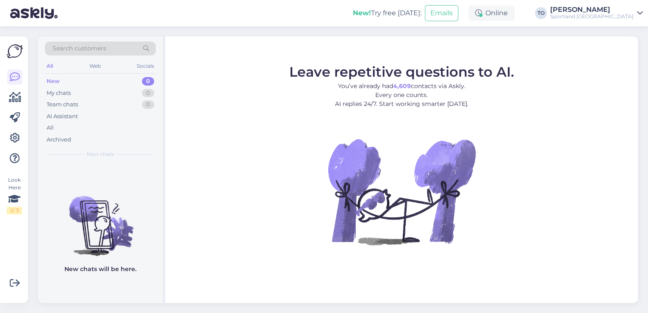
click at [610, 12] on div "[PERSON_NAME]" at bounding box center [591, 9] width 83 height 7
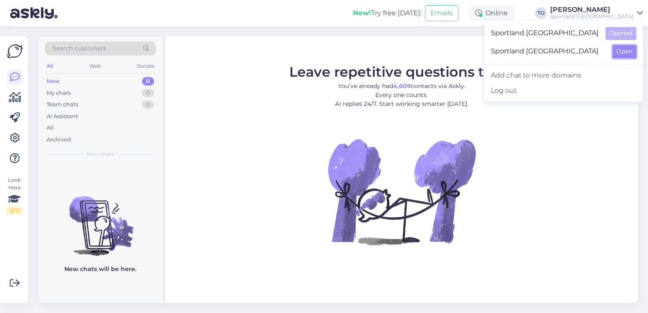
click at [620, 52] on button "Open" at bounding box center [624, 51] width 24 height 13
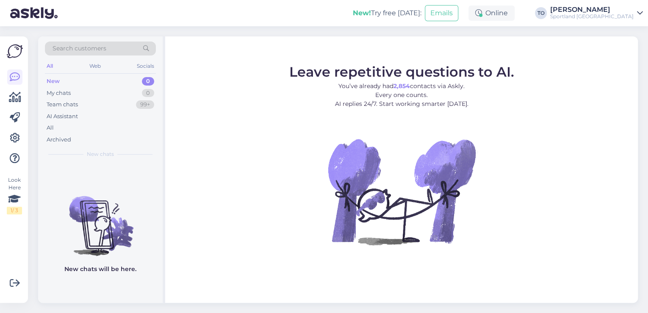
click at [625, 16] on div "Sportland [GEOGRAPHIC_DATA]" at bounding box center [591, 16] width 83 height 7
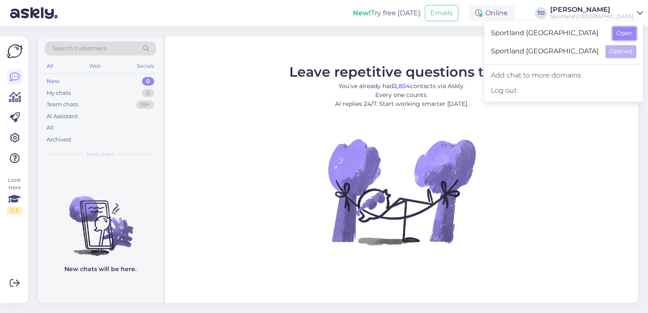
click at [630, 31] on button "Open" at bounding box center [624, 33] width 24 height 13
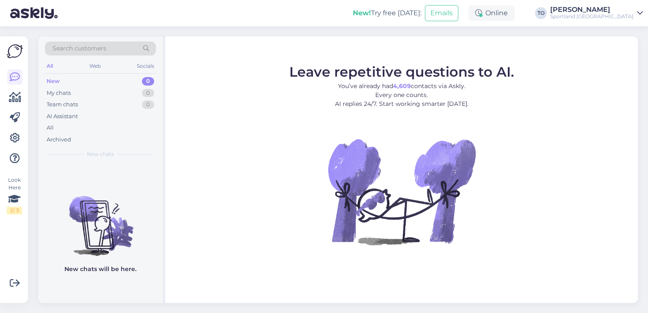
click at [625, 16] on div "Sportland [GEOGRAPHIC_DATA]" at bounding box center [591, 16] width 83 height 7
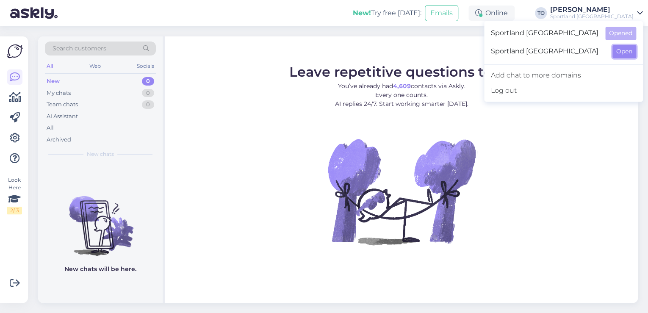
click at [619, 50] on button "Open" at bounding box center [624, 51] width 24 height 13
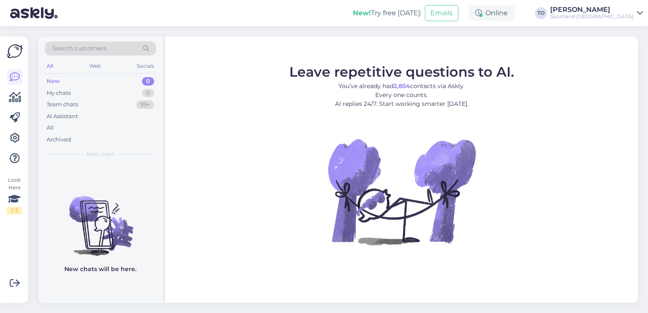
click at [632, 13] on div "Sportland [GEOGRAPHIC_DATA]" at bounding box center [591, 16] width 83 height 7
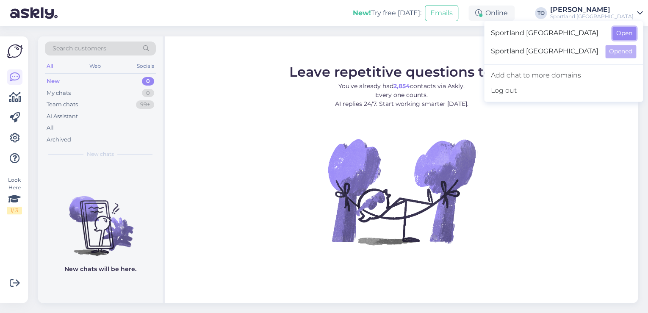
click at [629, 28] on button "Open" at bounding box center [624, 33] width 24 height 13
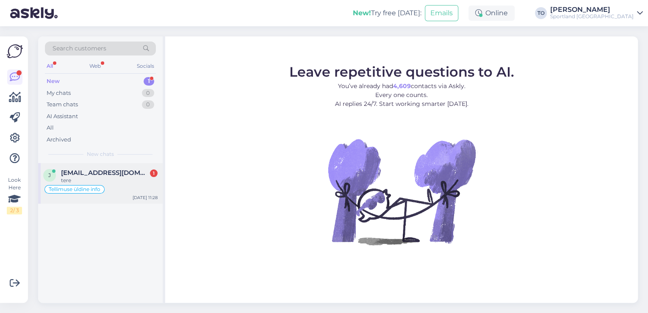
click at [145, 186] on div "Tellimuse üldine info" at bounding box center [100, 189] width 114 height 10
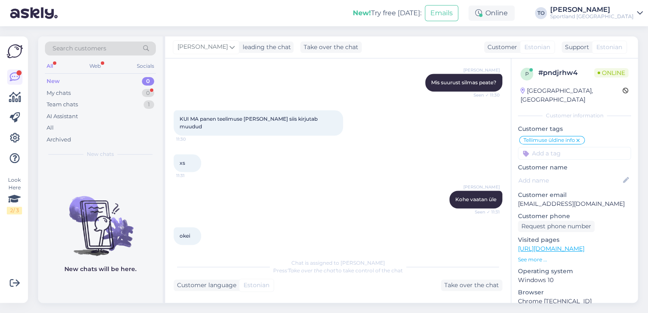
scroll to position [458, 0]
click at [605, 13] on div "Sportland [GEOGRAPHIC_DATA]" at bounding box center [591, 16] width 83 height 7
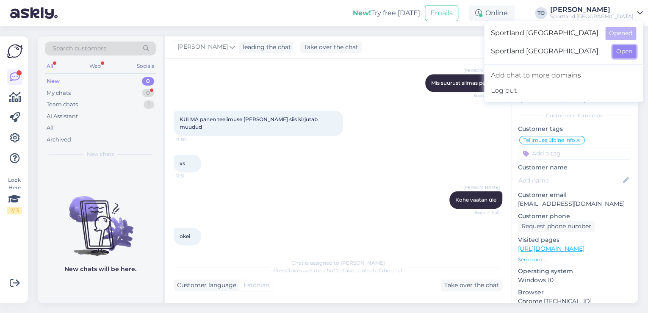
click at [618, 54] on button "Open" at bounding box center [624, 51] width 24 height 13
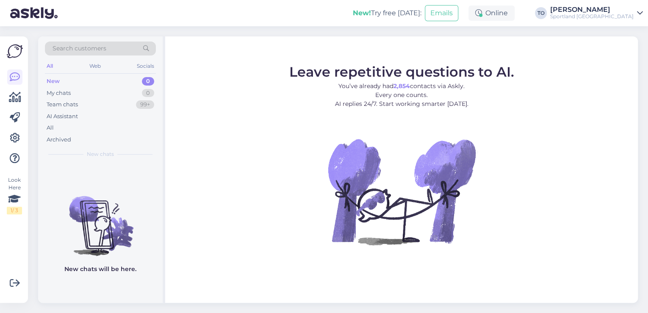
click at [619, 14] on div "Sportland [GEOGRAPHIC_DATA]" at bounding box center [591, 16] width 83 height 7
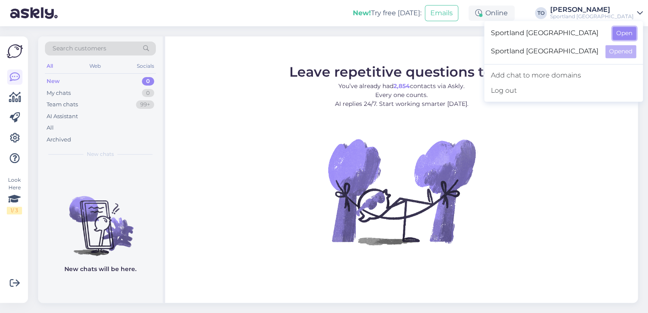
click at [621, 34] on button "Open" at bounding box center [624, 33] width 24 height 13
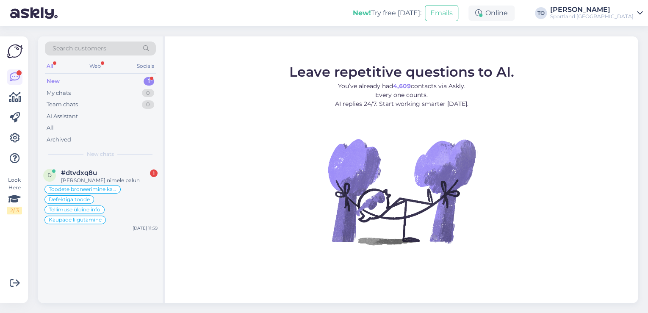
click at [109, 80] on div "New 1" at bounding box center [100, 81] width 111 height 12
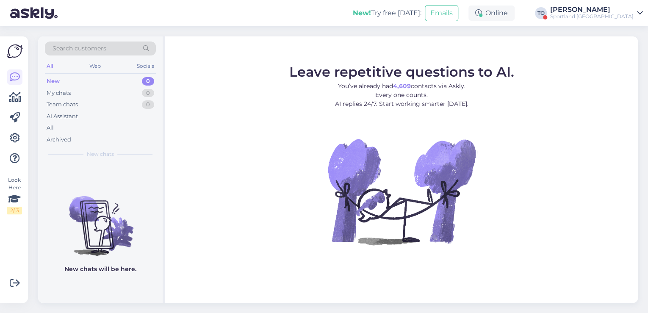
click at [600, 12] on div "[PERSON_NAME]" at bounding box center [591, 9] width 83 height 7
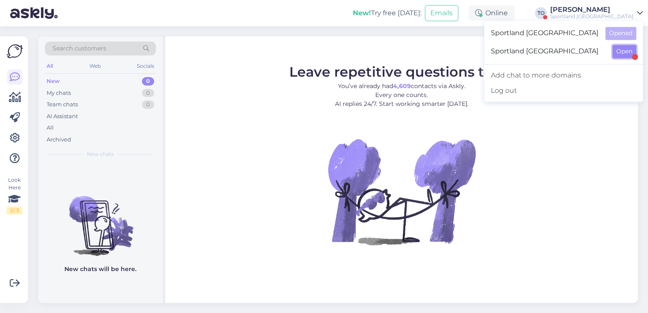
click at [624, 54] on button "Open" at bounding box center [624, 51] width 24 height 13
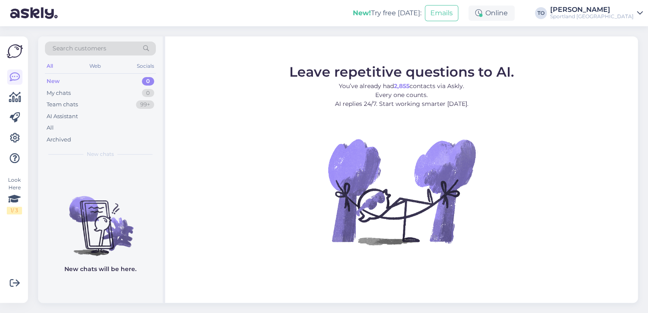
click at [601, 10] on div "[PERSON_NAME]" at bounding box center [591, 9] width 83 height 7
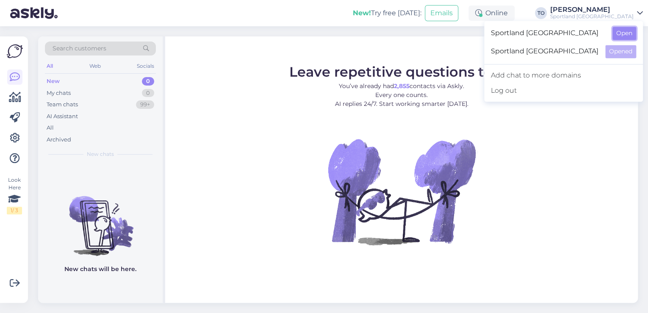
click at [617, 32] on button "Open" at bounding box center [624, 33] width 24 height 13
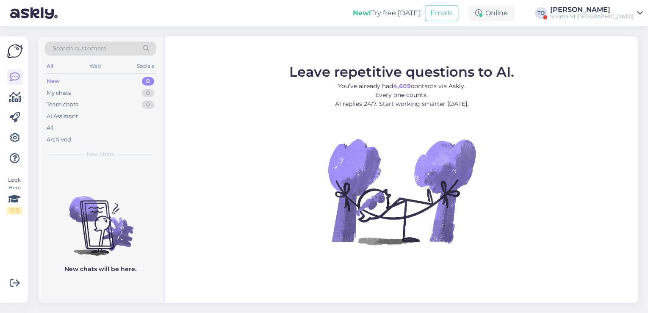
click at [609, 13] on div "Sportland [GEOGRAPHIC_DATA]" at bounding box center [591, 16] width 83 height 7
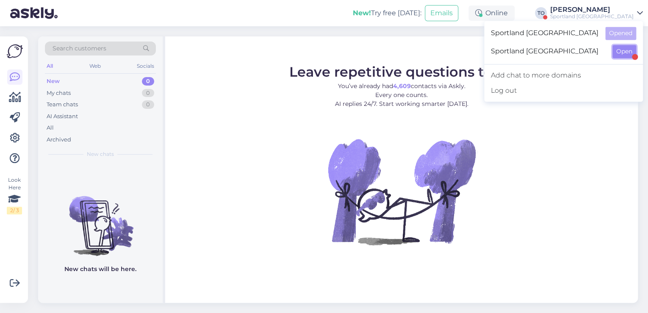
click at [616, 50] on button "Open" at bounding box center [624, 51] width 24 height 13
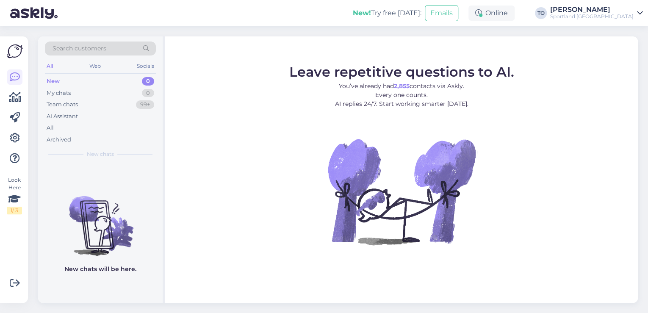
click at [628, 12] on div "[PERSON_NAME]" at bounding box center [591, 9] width 83 height 7
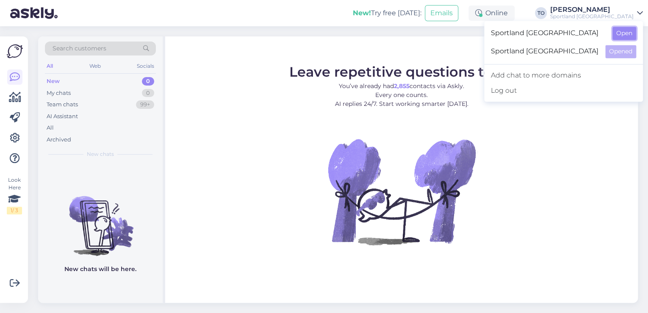
click at [623, 36] on button "Open" at bounding box center [624, 33] width 24 height 13
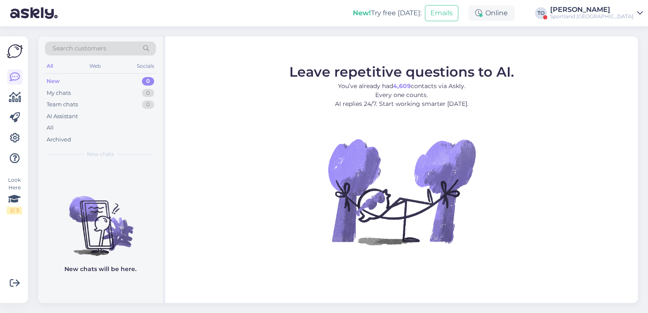
click at [599, 17] on div "Sportland [GEOGRAPHIC_DATA]" at bounding box center [591, 16] width 83 height 7
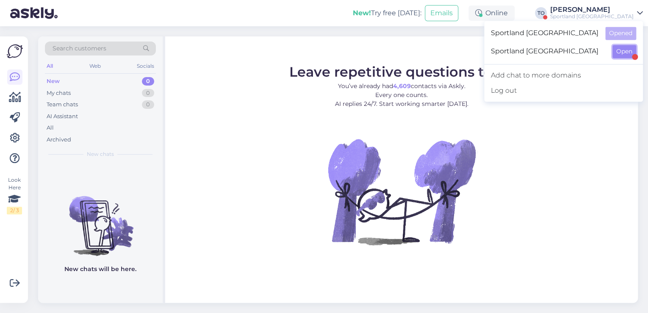
click at [618, 47] on button "Open" at bounding box center [624, 51] width 24 height 13
